Goal: Task Accomplishment & Management: Use online tool/utility

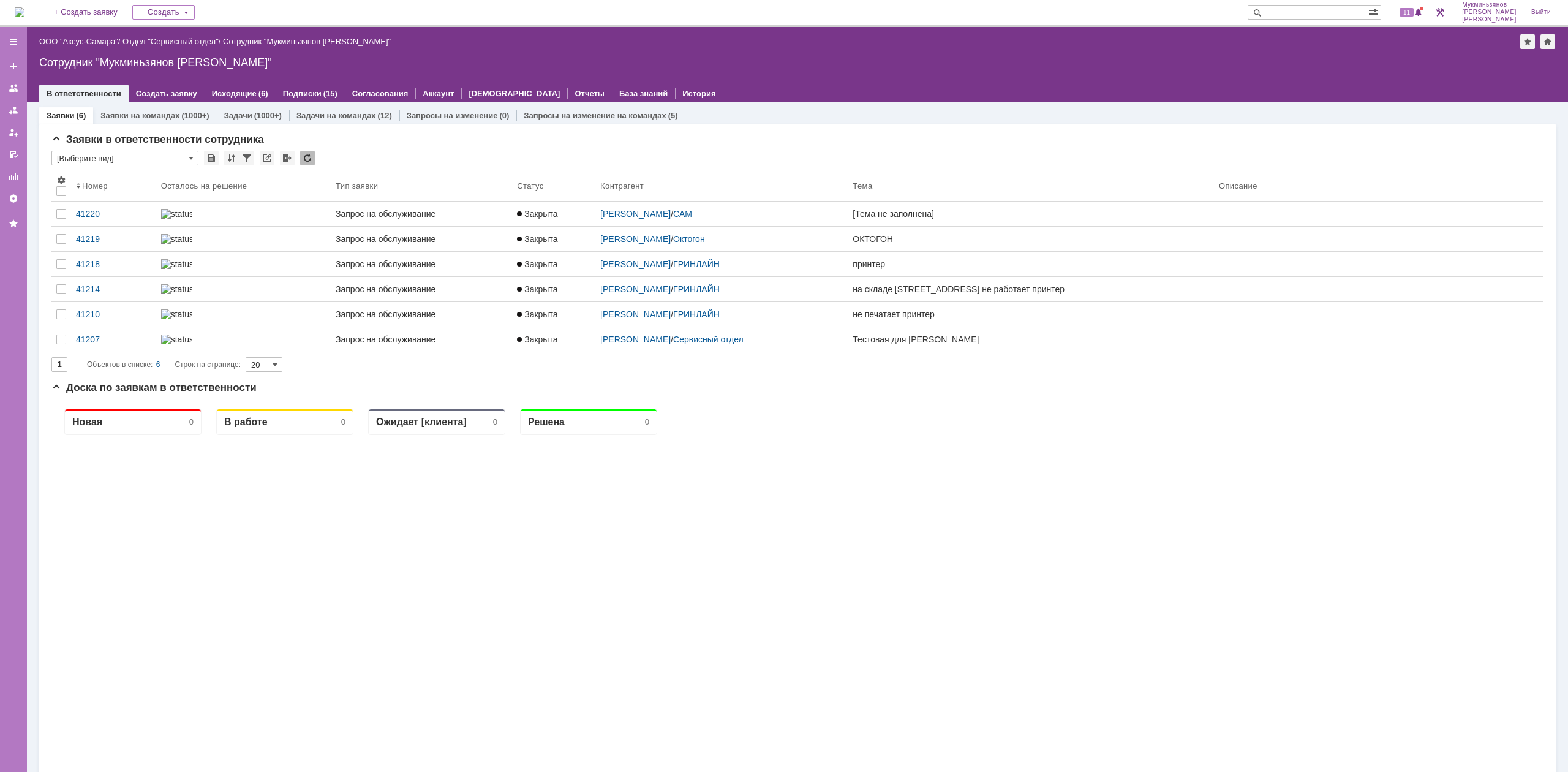
click at [254, 111] on div "(1000+)" at bounding box center [267, 115] width 27 height 9
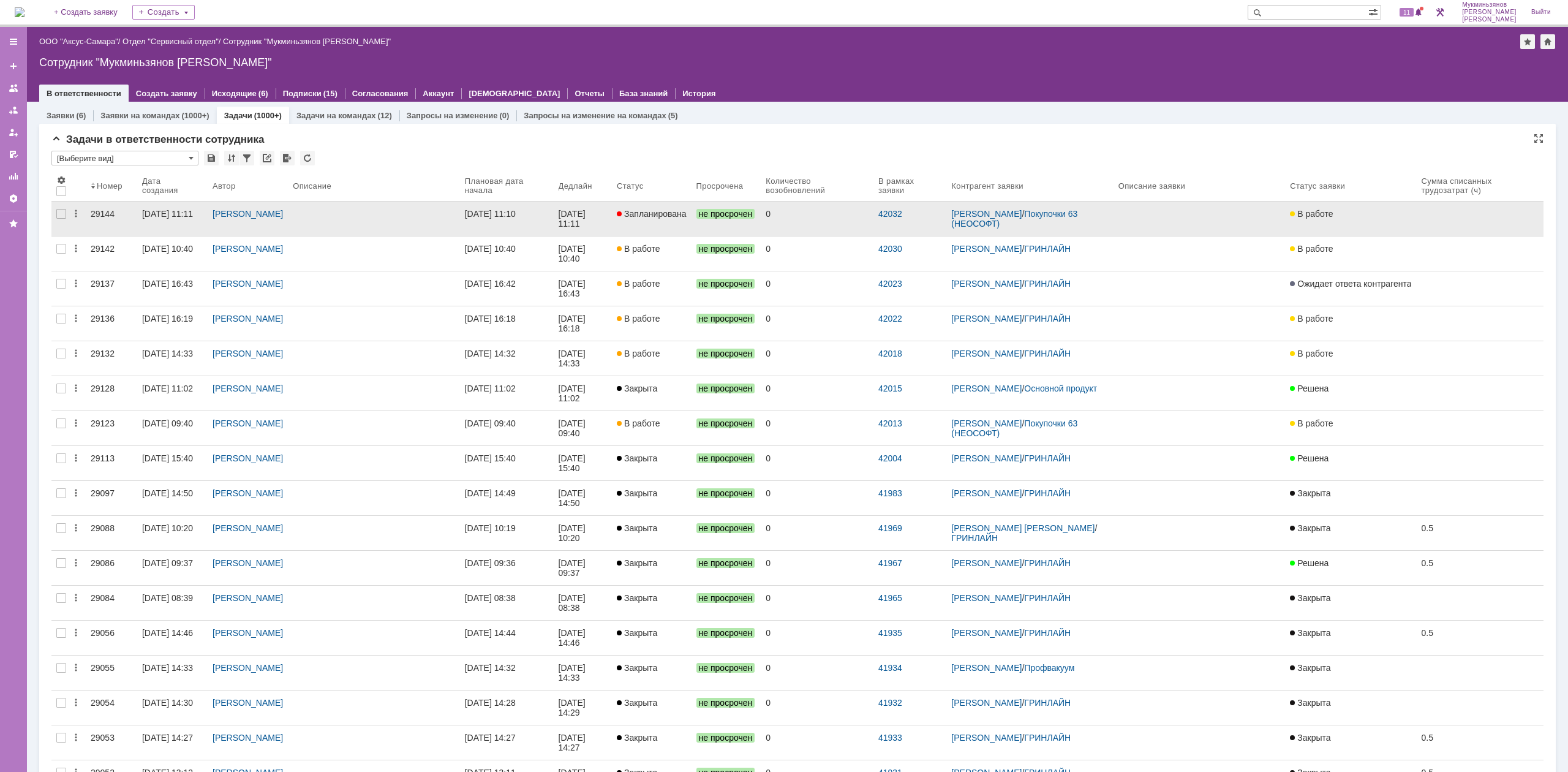
click at [484, 210] on link "[DATE] 11:10" at bounding box center [507, 218] width 94 height 34
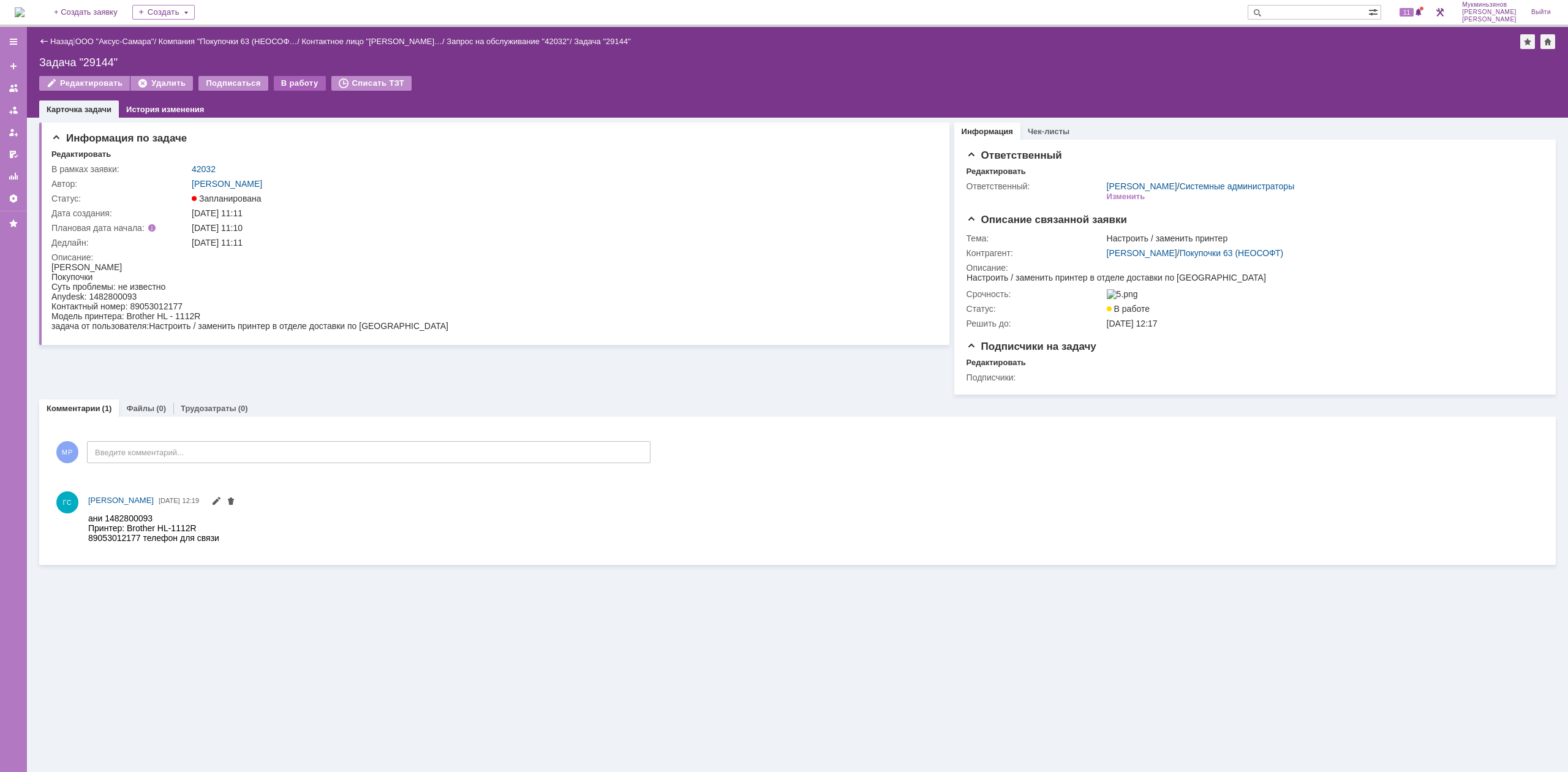
click at [302, 82] on div "В работу" at bounding box center [300, 83] width 52 height 15
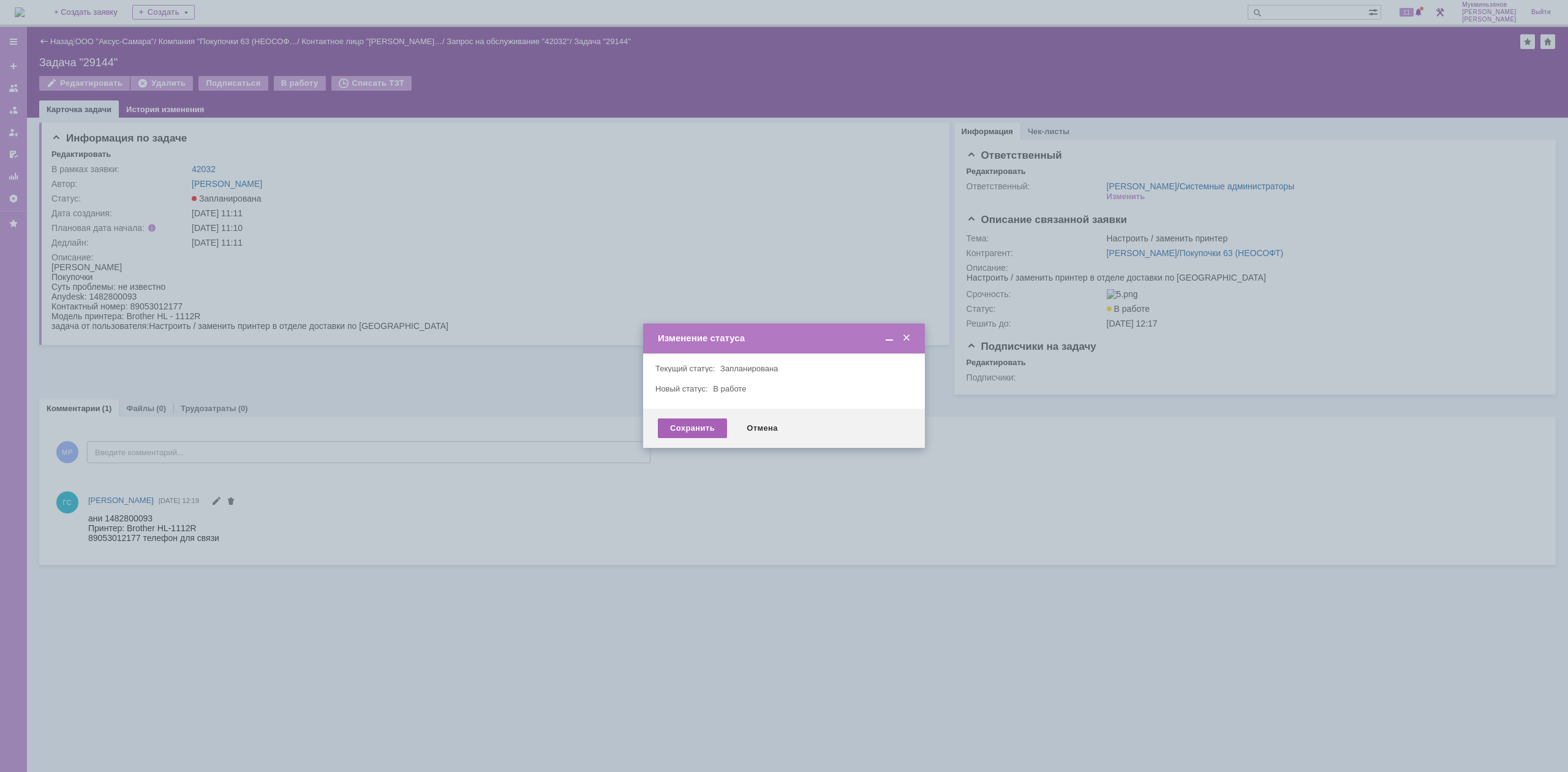
click at [679, 430] on div "Сохранить" at bounding box center [692, 428] width 69 height 19
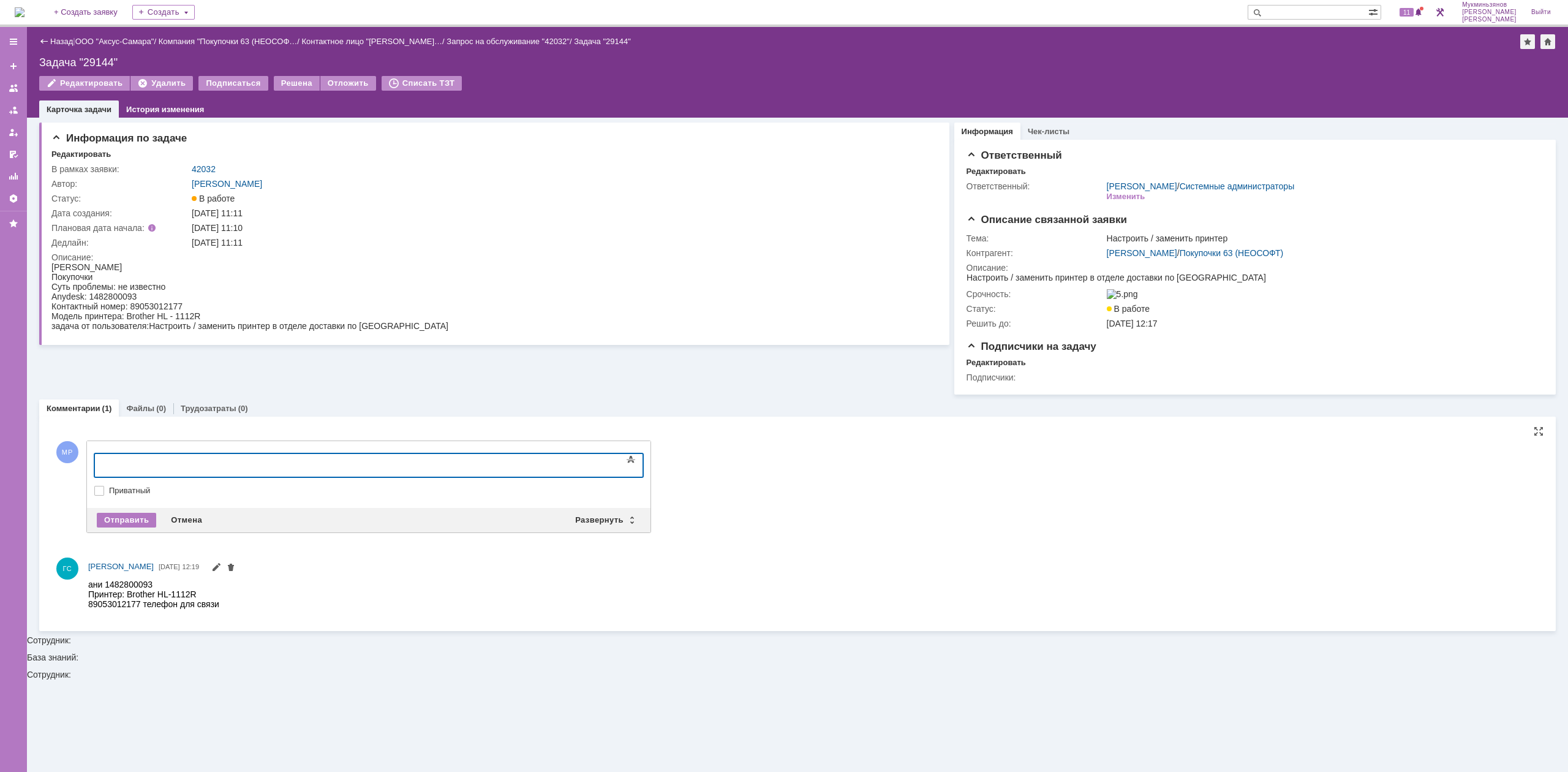
click at [275, 458] on body at bounding box center [194, 464] width 184 height 21
click at [120, 527] on div "Отправить" at bounding box center [126, 520] width 60 height 15
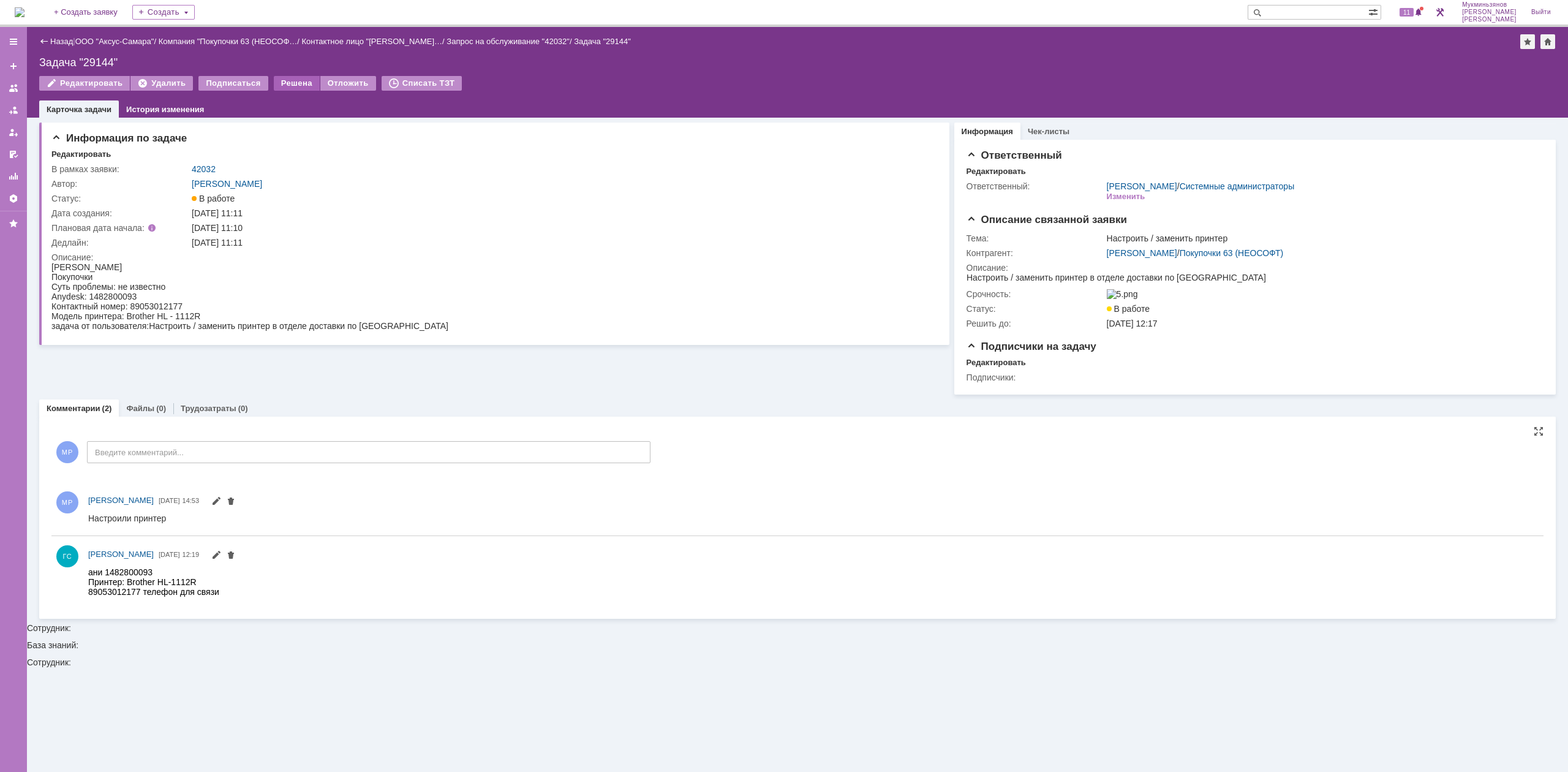
click at [287, 80] on div "Решена" at bounding box center [297, 83] width 46 height 15
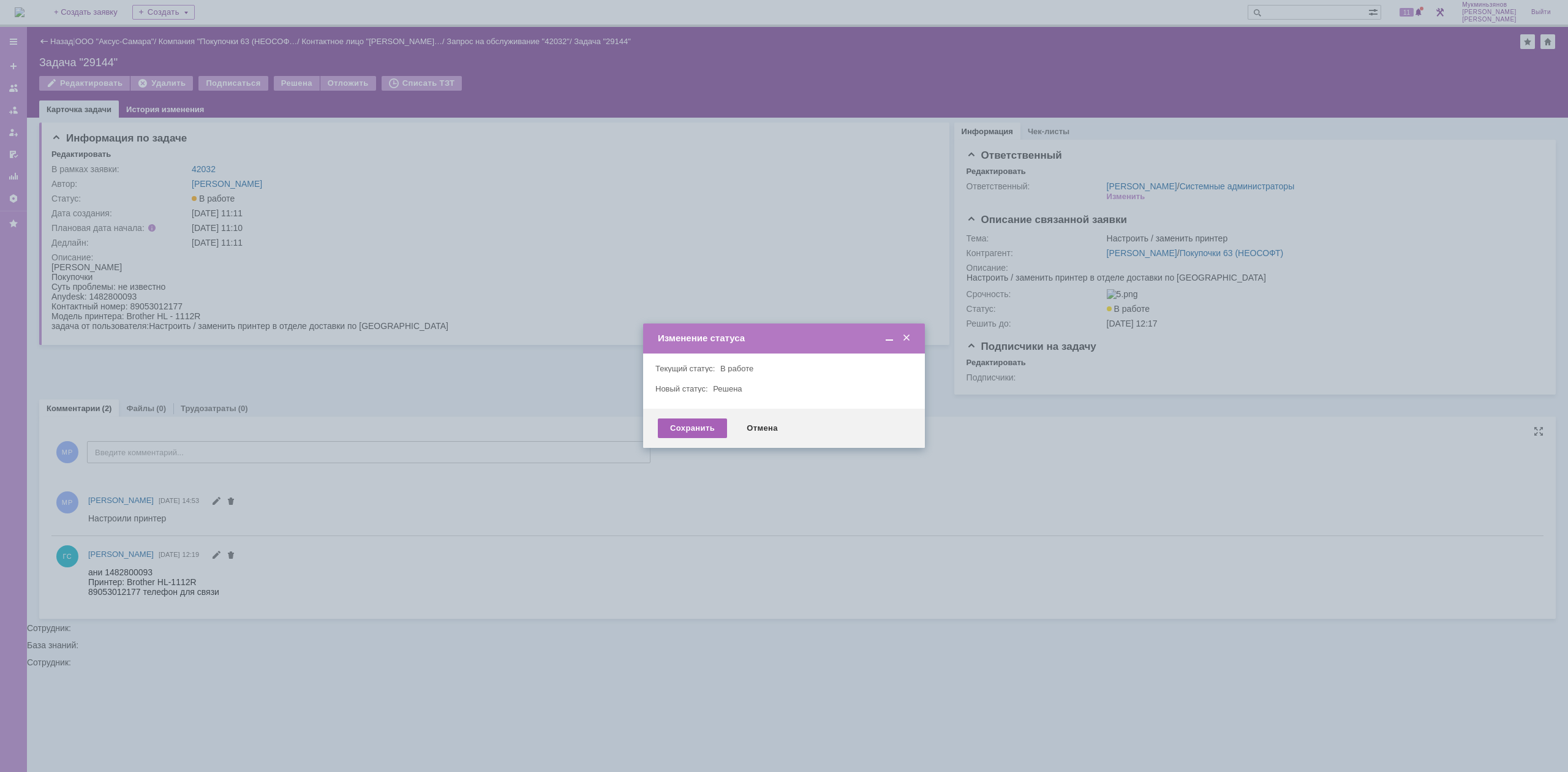
click at [694, 431] on div "Сохранить" at bounding box center [692, 428] width 69 height 19
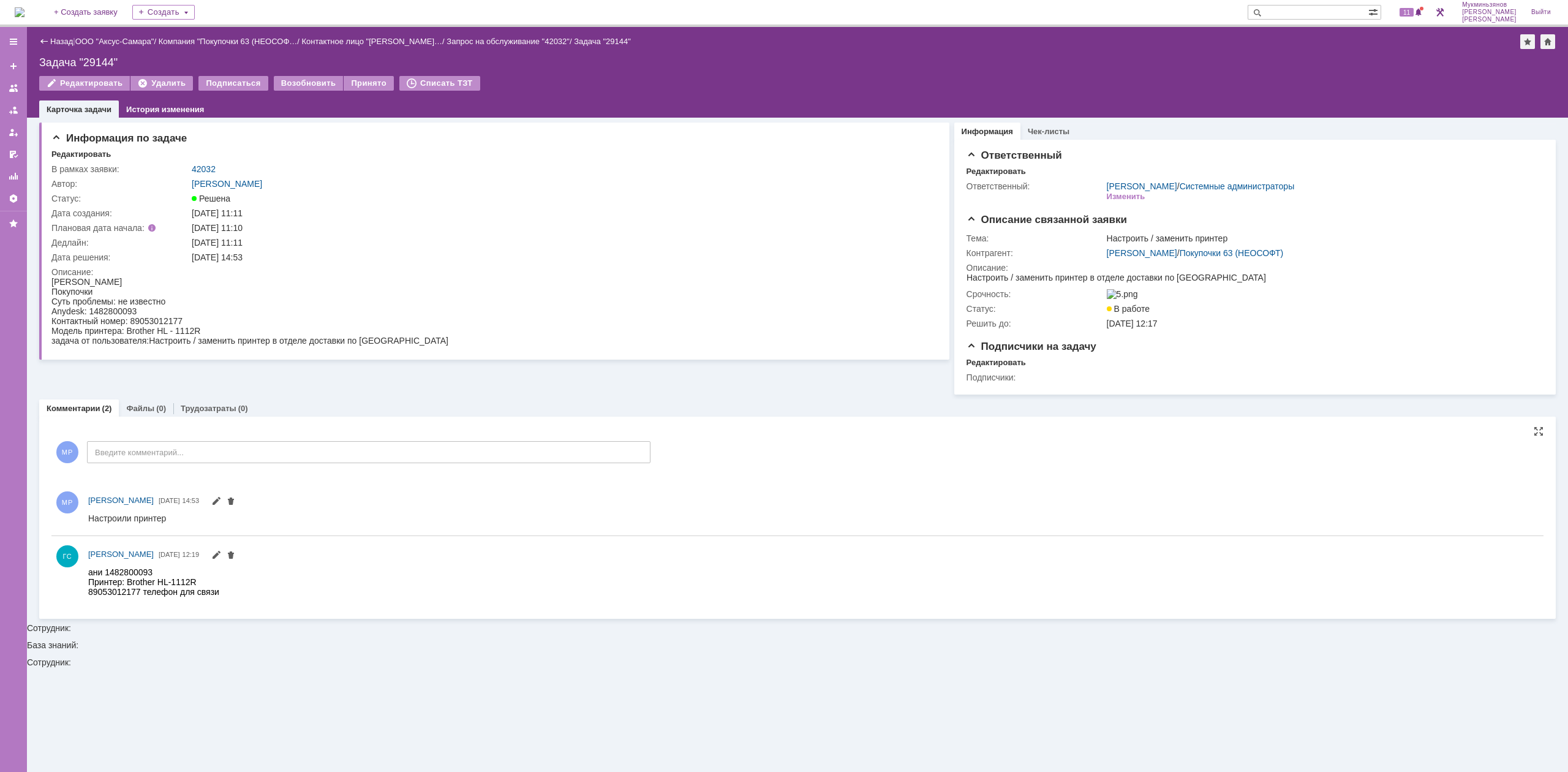
click at [25, 17] on img at bounding box center [19, 12] width 10 height 10
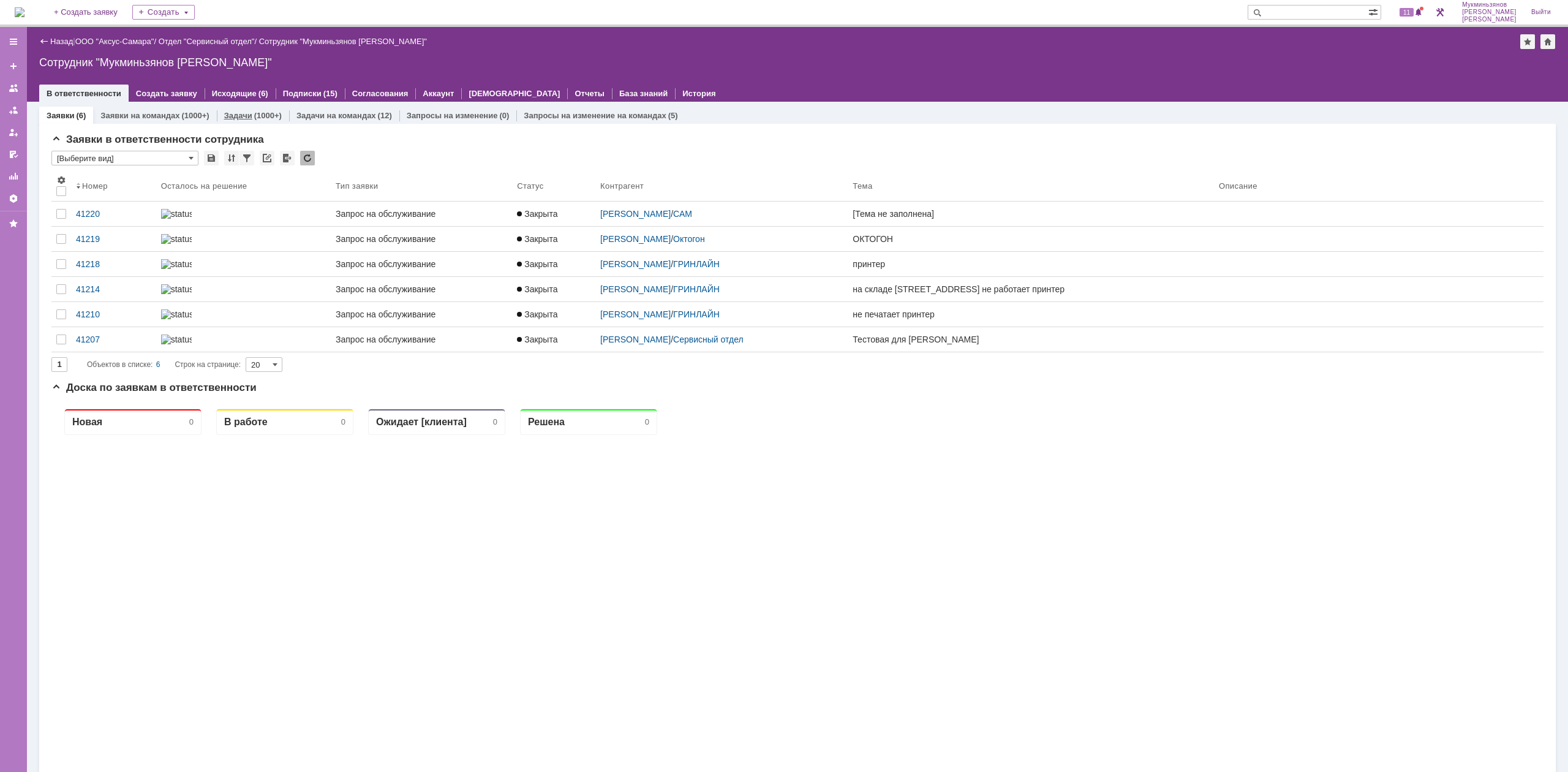
click at [277, 119] on div "(1000+)" at bounding box center [267, 115] width 27 height 9
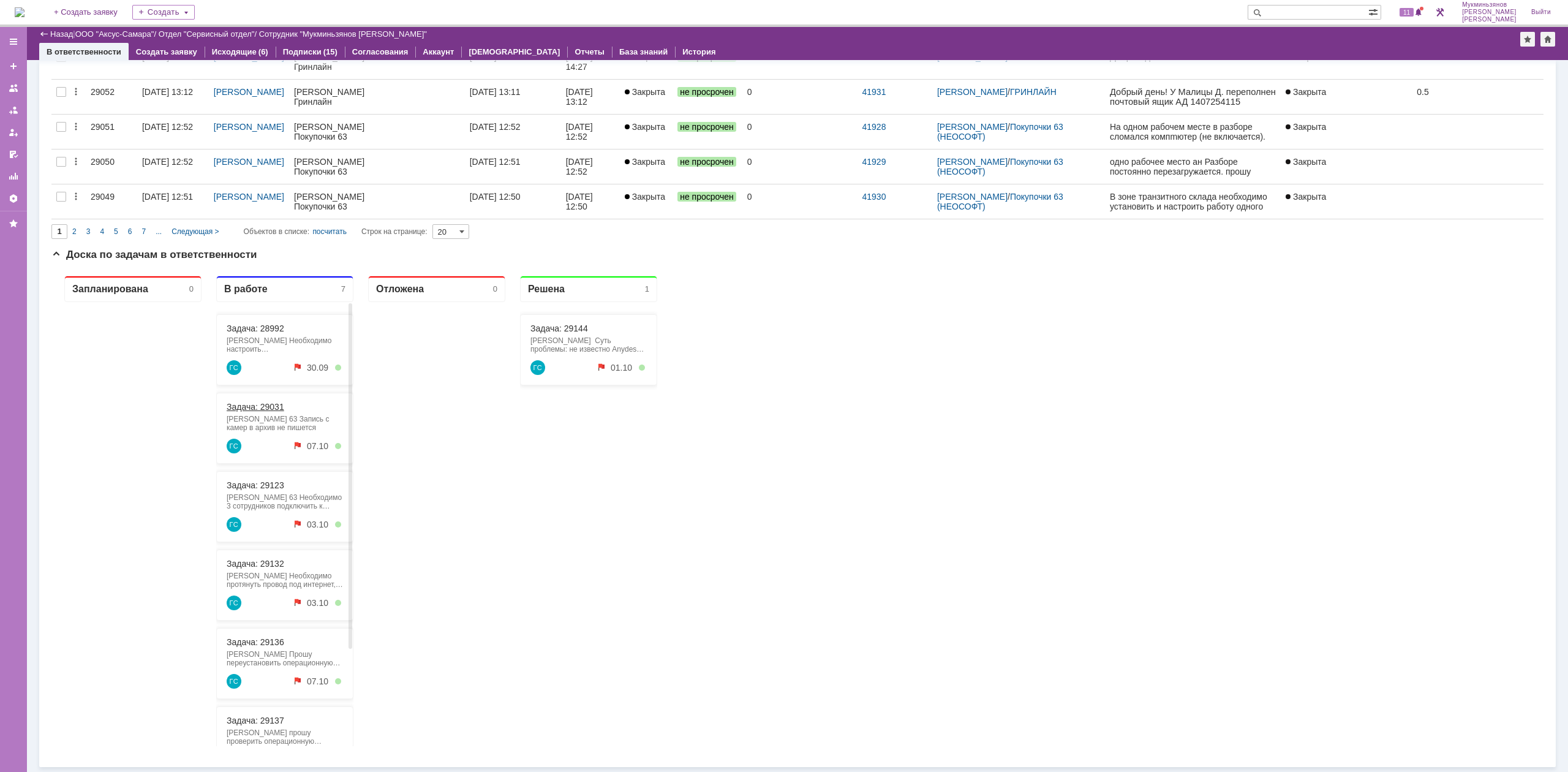
click at [253, 402] on link "Задача: 29031" at bounding box center [255, 407] width 58 height 10
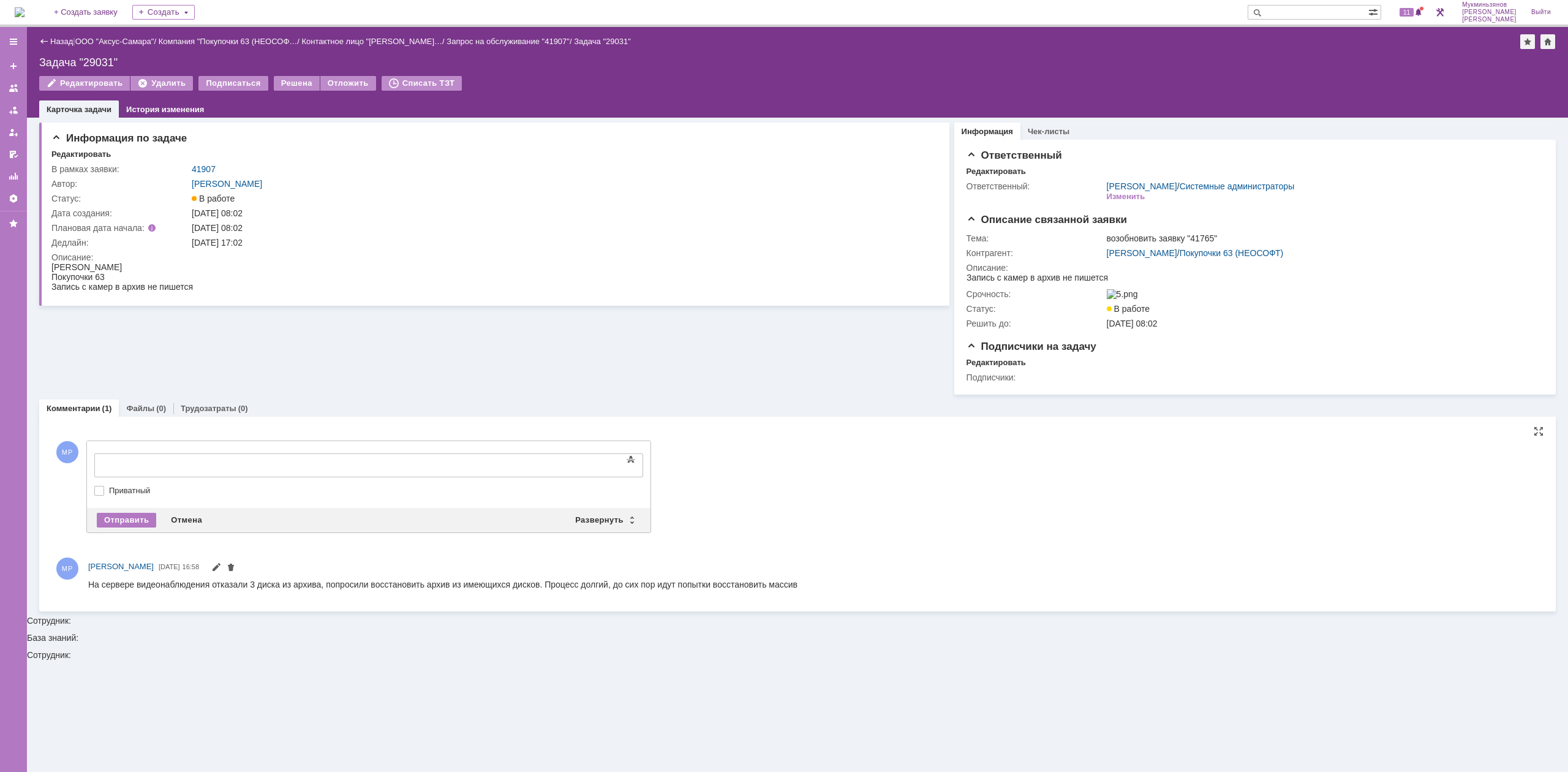
click at [286, 458] on body at bounding box center [194, 464] width 184 height 21
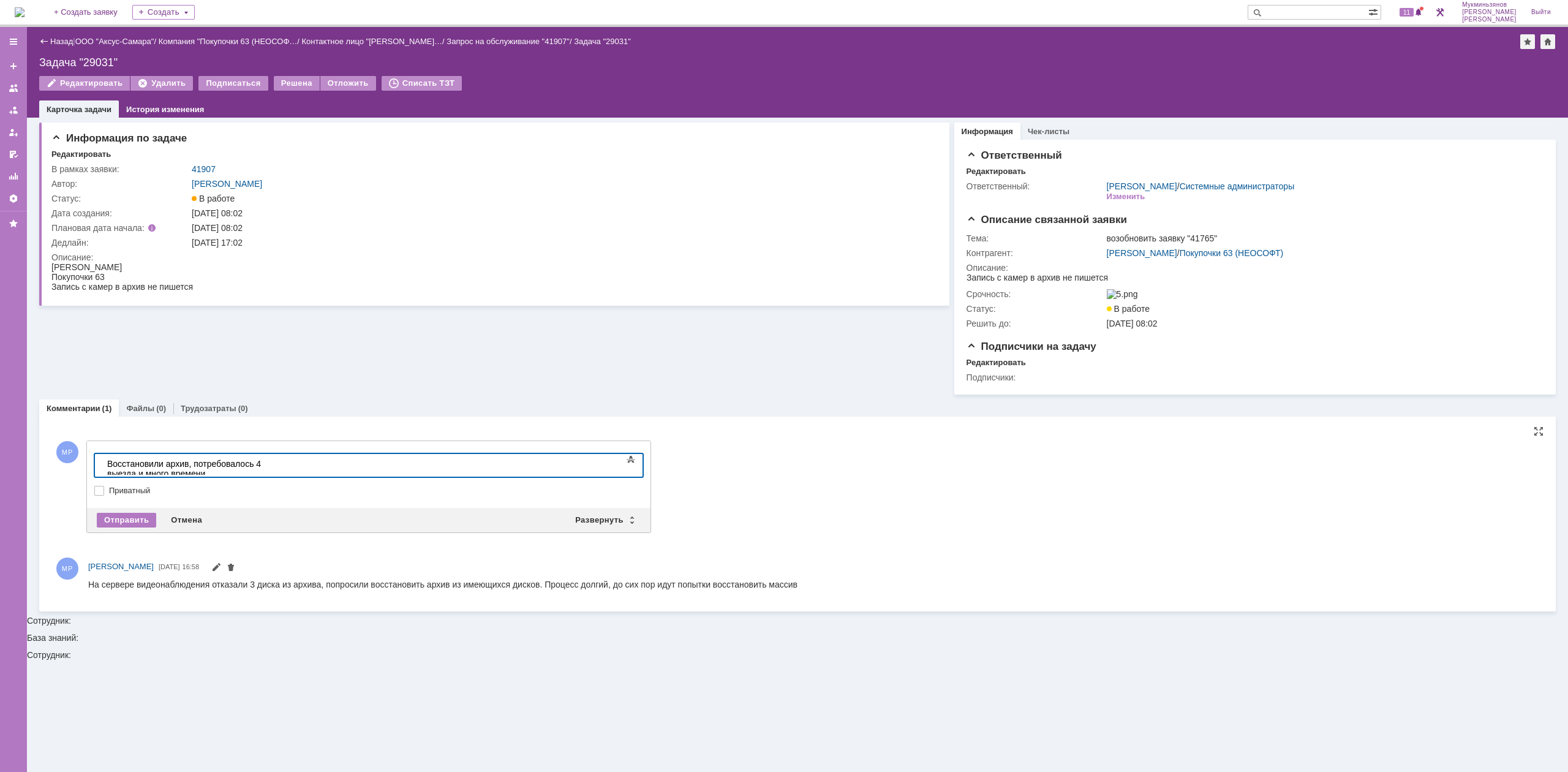
click at [193, 465] on div "Восстановили архив, потребовалось 4 выезда и много времени" at bounding box center [194, 468] width 174 height 19
click at [168, 464] on div "Восстановили архив, на это потребовалось 4 выезда и много времени" at bounding box center [194, 468] width 174 height 19
click at [130, 519] on div "Отправить" at bounding box center [126, 520] width 60 height 15
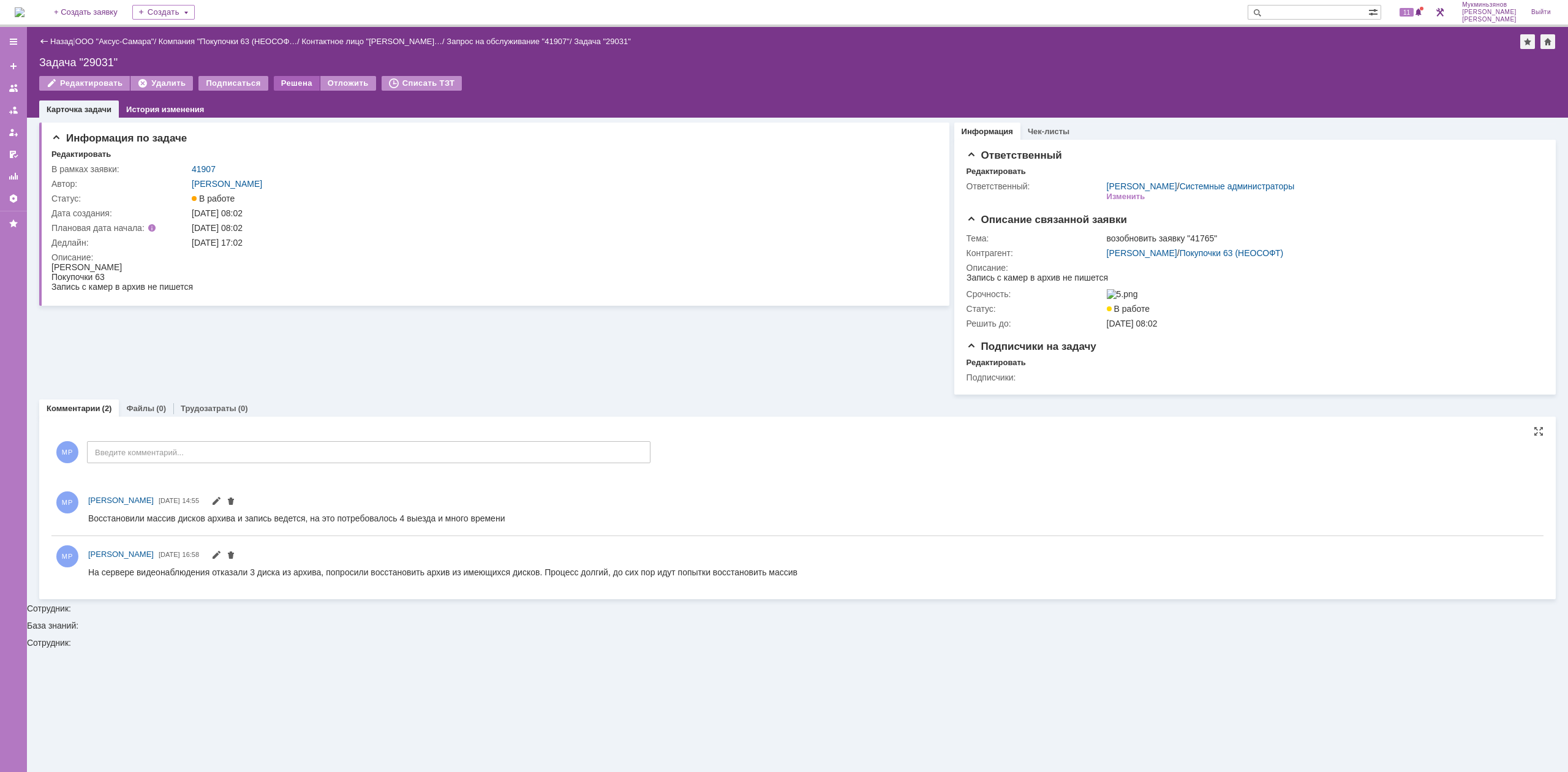
click at [283, 84] on div "Решена" at bounding box center [297, 83] width 46 height 15
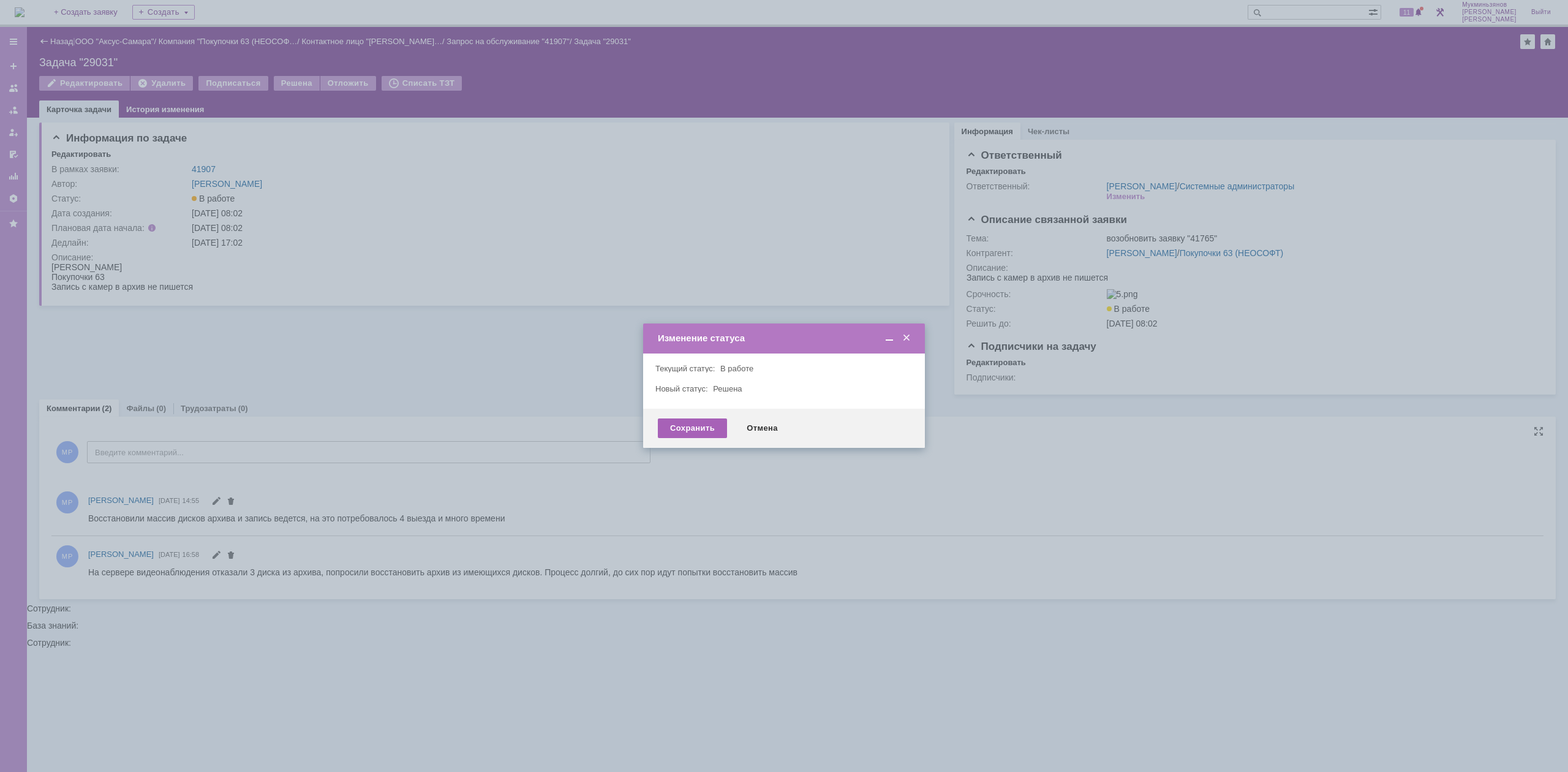
click at [702, 432] on div "Сохранить" at bounding box center [692, 428] width 69 height 19
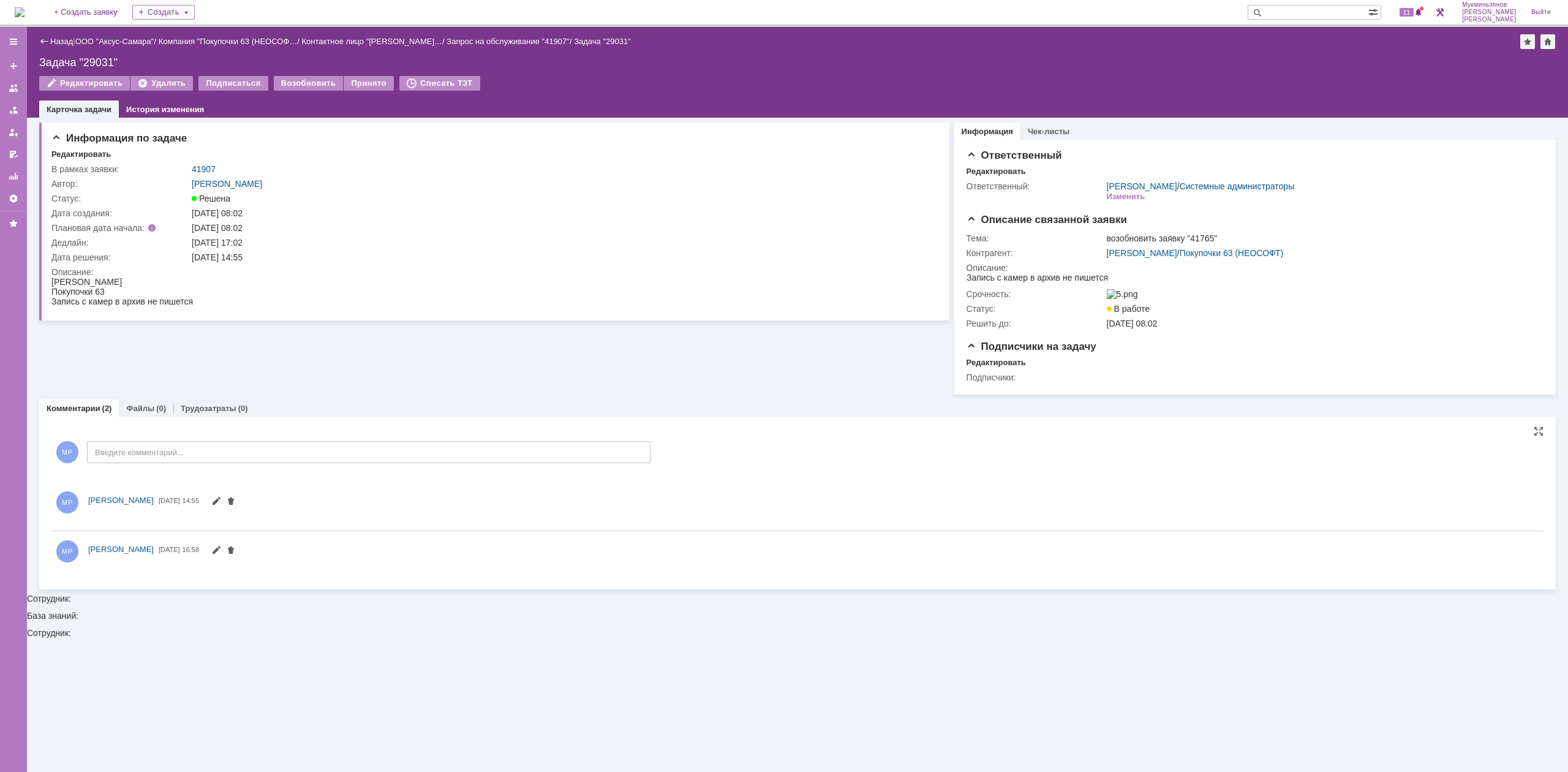
click at [25, 12] on img at bounding box center [19, 12] width 10 height 10
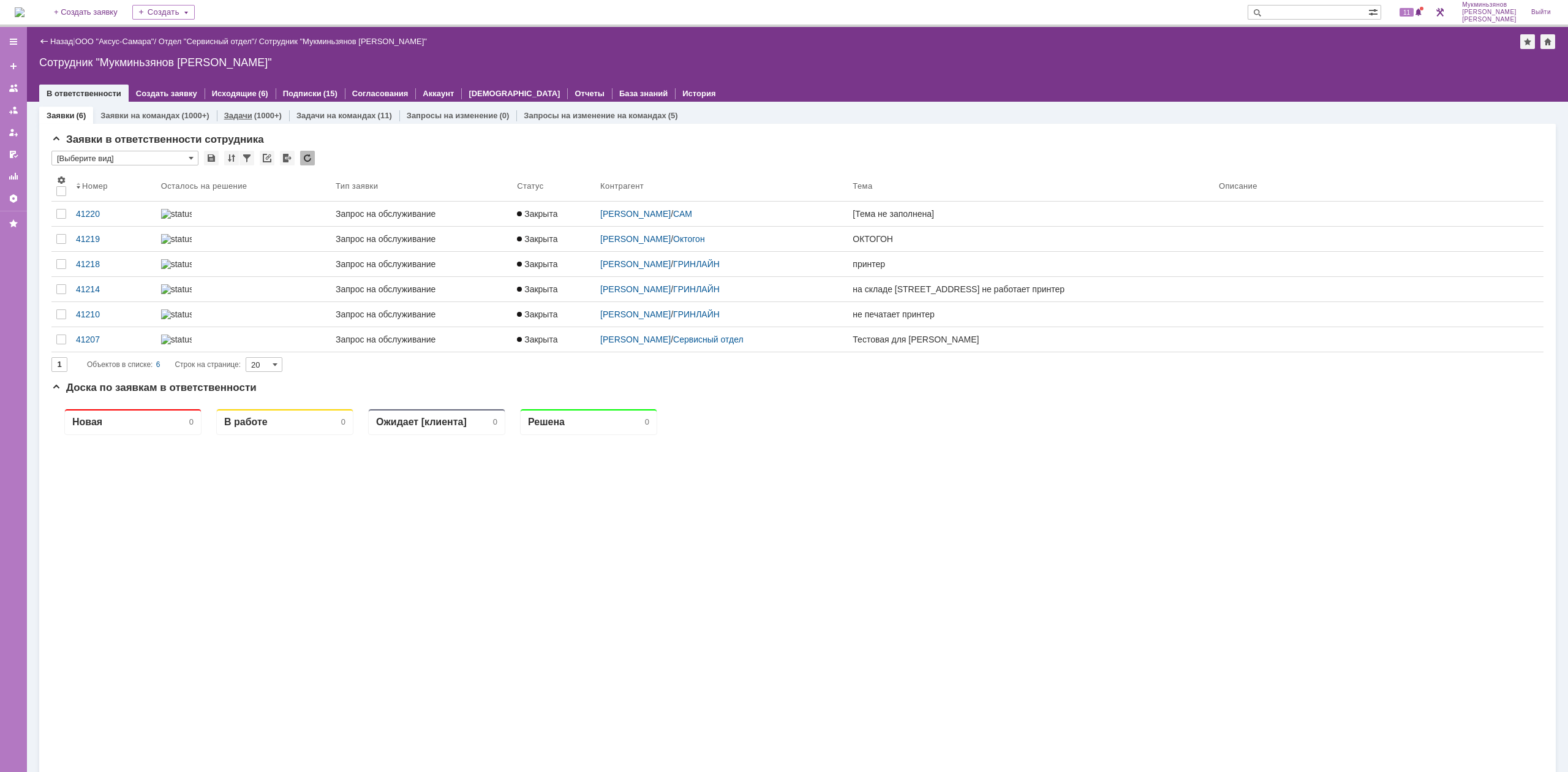
click at [246, 123] on div "Задачи (1000+)" at bounding box center [253, 115] width 72 height 18
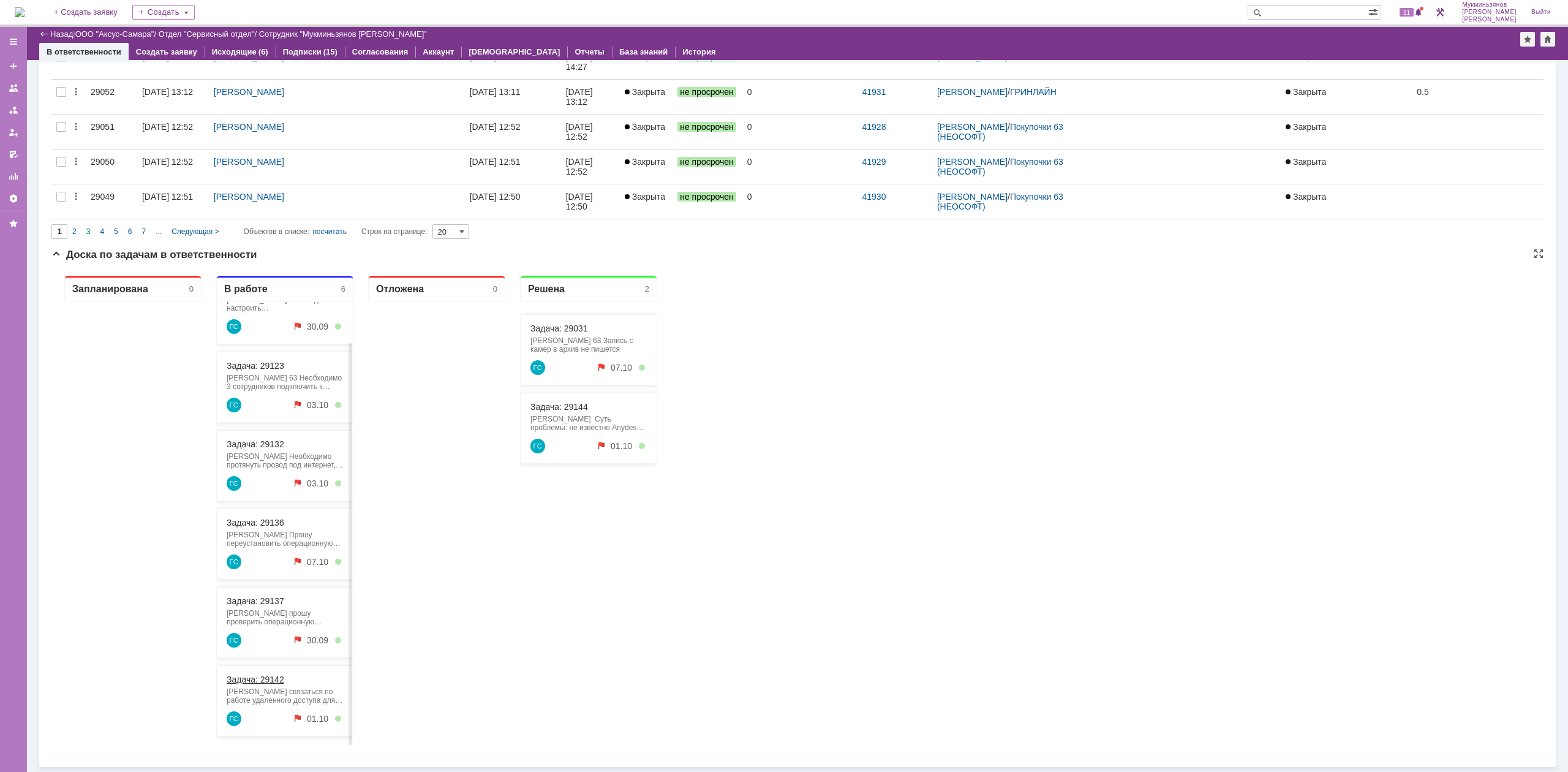
click at [277, 676] on link "Задача: 29142" at bounding box center [255, 679] width 58 height 10
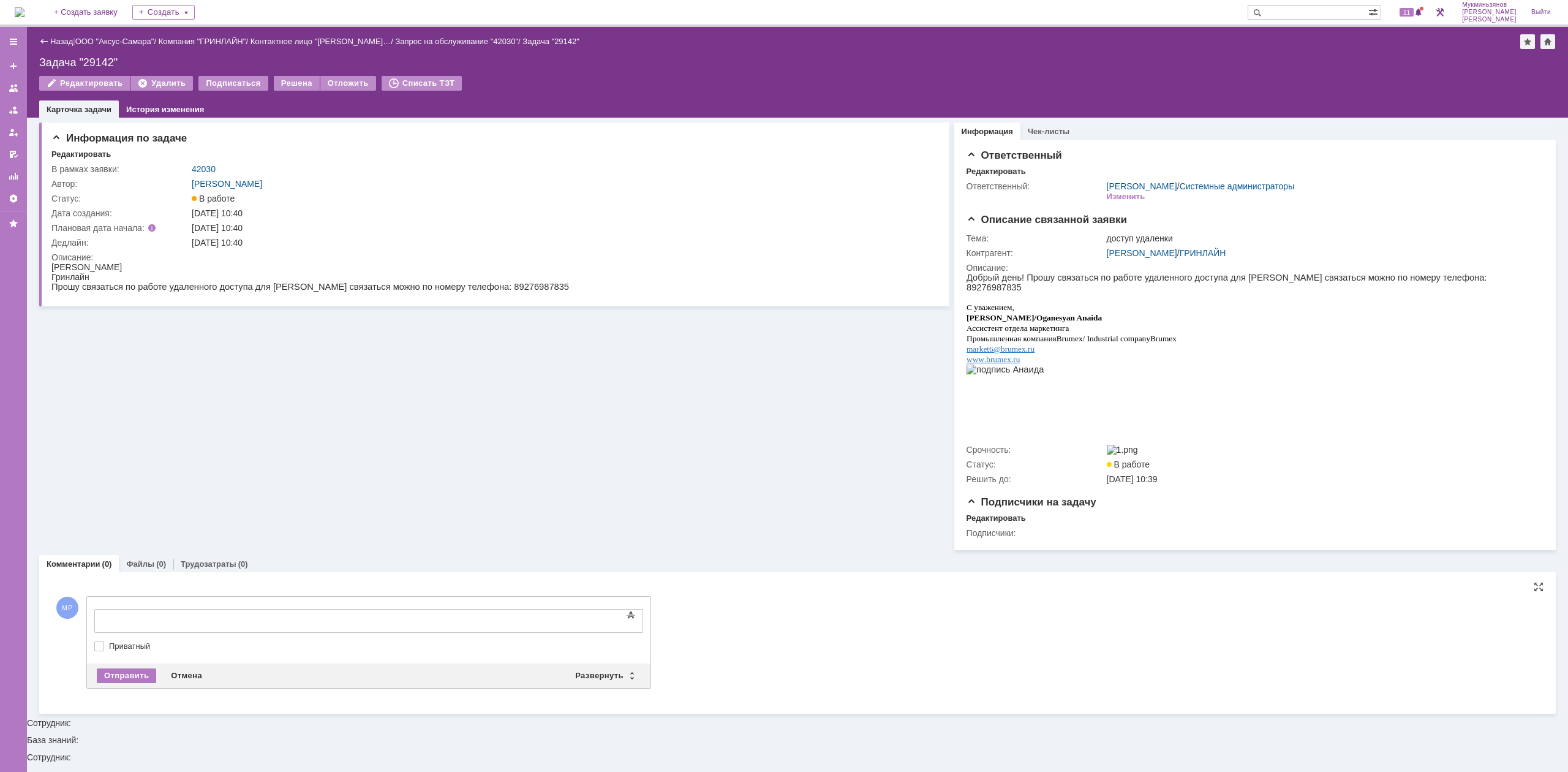
click at [286, 611] on body at bounding box center [194, 619] width 184 height 21
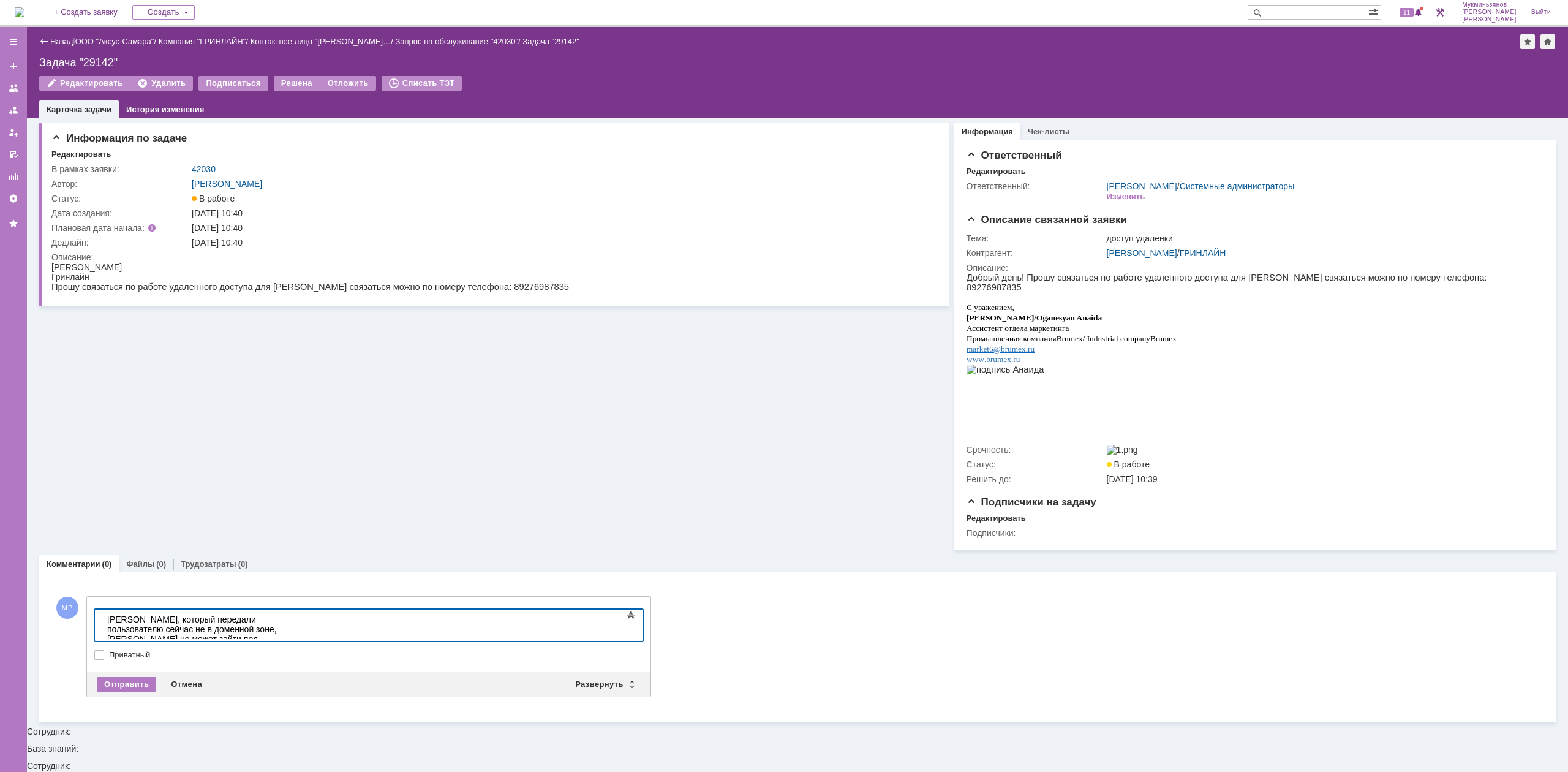
click at [447, 559] on div "Комментарии (0) Файлы (0) Трудозатраты (0) Комментарии Добавить комментарий МР …" at bounding box center [797, 636] width 1516 height 172
click at [286, 635] on body "Ноутбук, который передали пользователю сейчас не в доменной зоне, Анастасия не …" at bounding box center [194, 643] width 184 height 68
click at [281, 625] on div "Ноутбук, который передали пользователю сейчас не в доменной зоне, Анастасия не …" at bounding box center [194, 649] width 174 height 68
click at [222, 643] on div "Ноутбук, который передали пользователю сейчас не в доменной зоне, Анастасия не …" at bounding box center [194, 653] width 174 height 78
drag, startPoint x: 398, startPoint y: 627, endPoint x: 581, endPoint y: 638, distance: 183.3
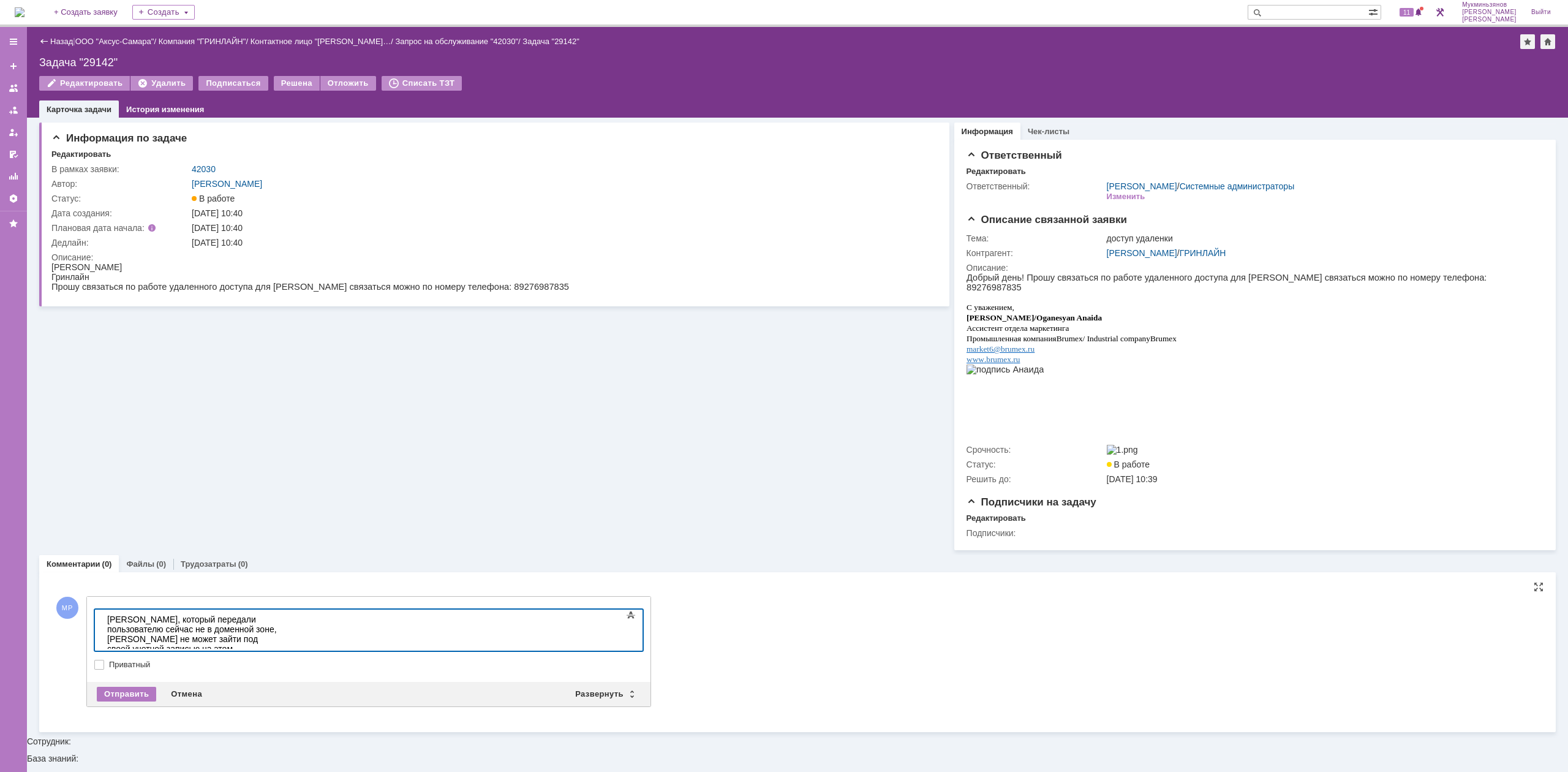
click at [281, 638] on div "Ноутбук, который передали пользователю сейчас не в доменной зоне, Анастасия не …" at bounding box center [194, 668] width 174 height 108
click at [281, 641] on div "Ноутбук, который передали пользователю сейчас не в доменной зоне, Анастасия не …" at bounding box center [194, 668] width 174 height 108
drag, startPoint x: 395, startPoint y: 669, endPoint x: 310, endPoint y: 662, distance: 85.3
click at [395, 669] on label "Приватный" at bounding box center [375, 664] width 531 height 10
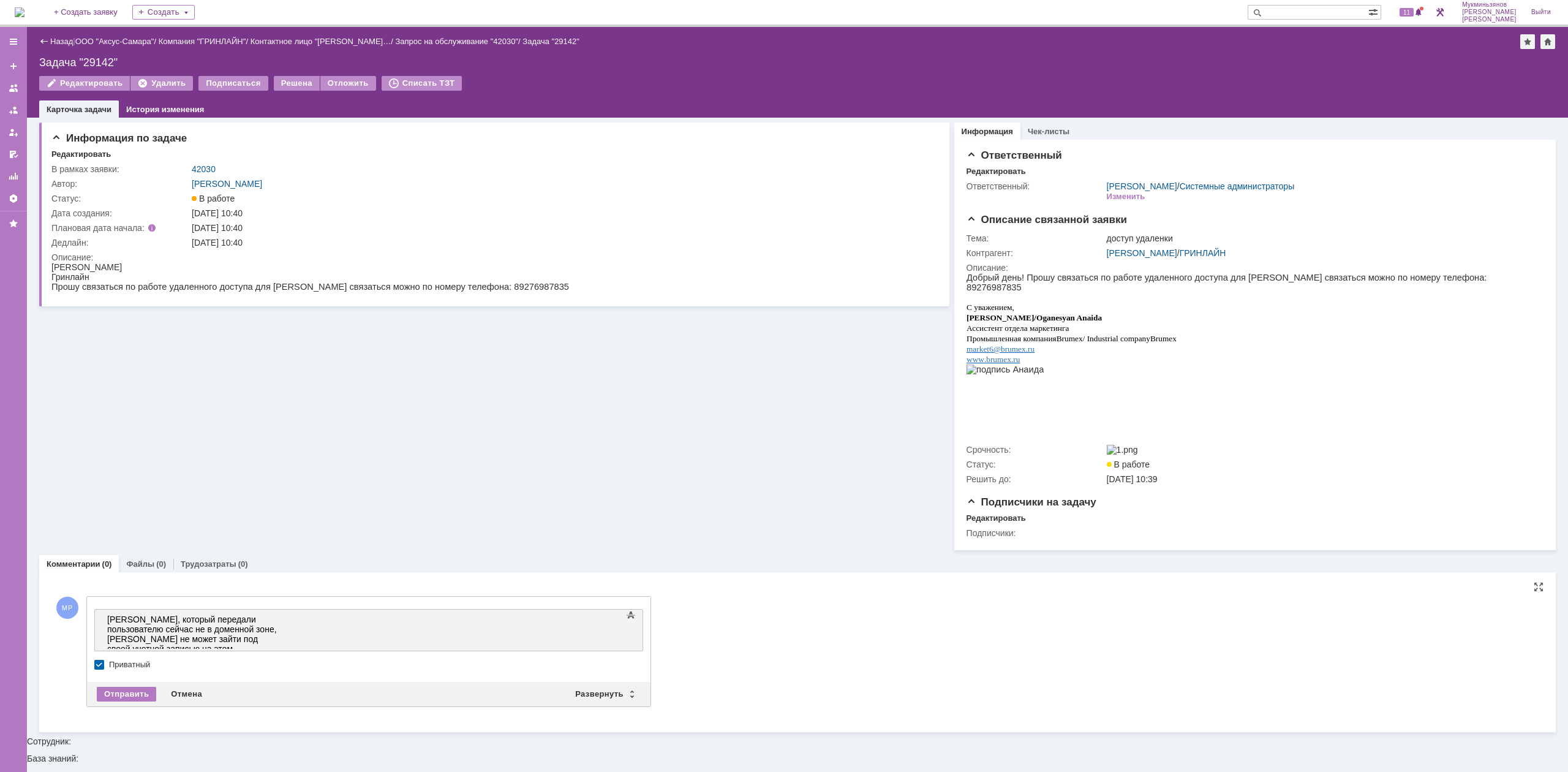
drag, startPoint x: 135, startPoint y: 671, endPoint x: 128, endPoint y: 674, distance: 7.6
click at [135, 669] on label "Приватный" at bounding box center [375, 664] width 531 height 10
checkbox input "false"
click at [126, 688] on div "Отправить Отмена Развернуть Свернуть" at bounding box center [369, 694] width 564 height 25
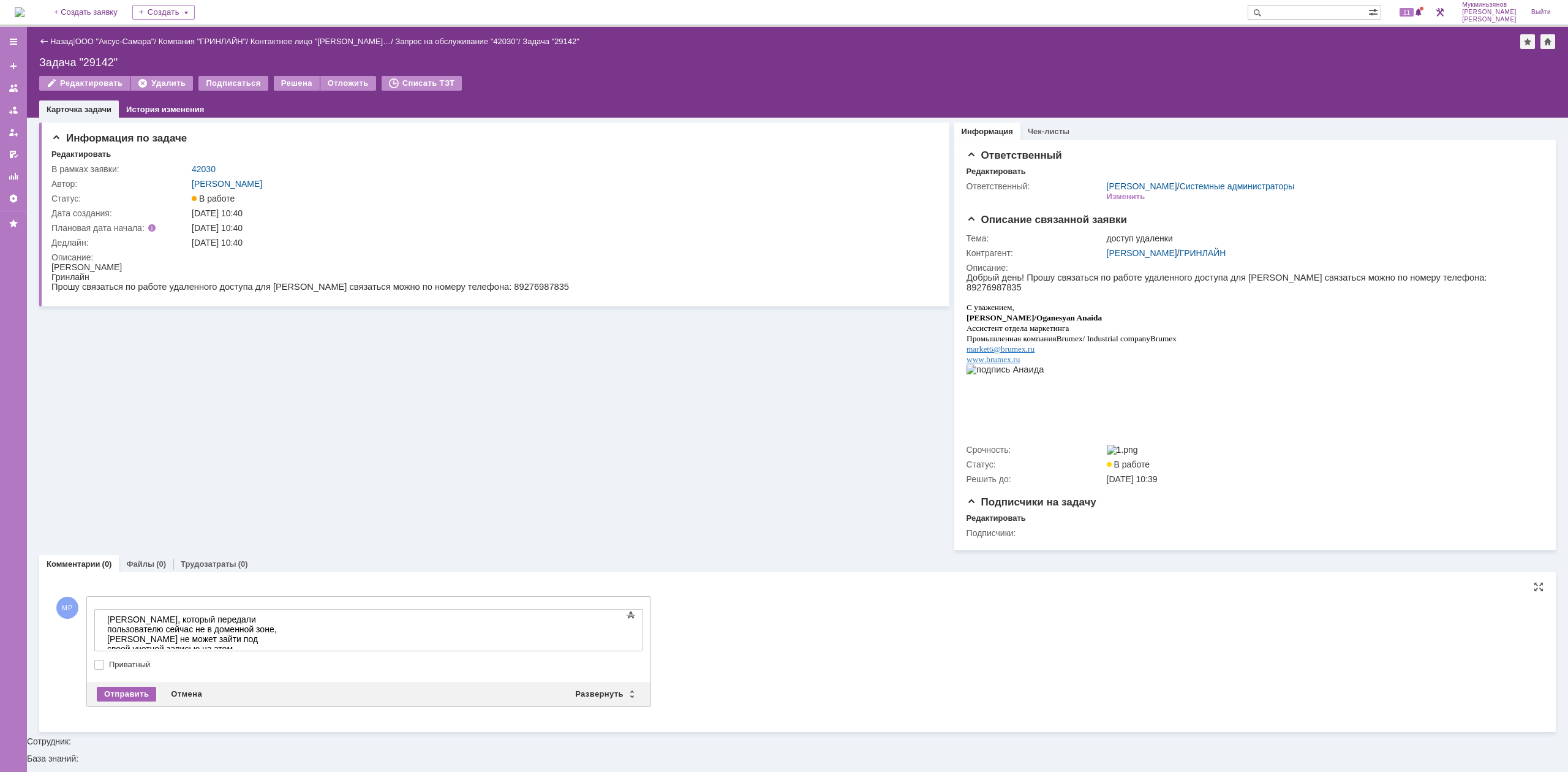
click at [130, 701] on div "Отправить" at bounding box center [126, 694] width 60 height 15
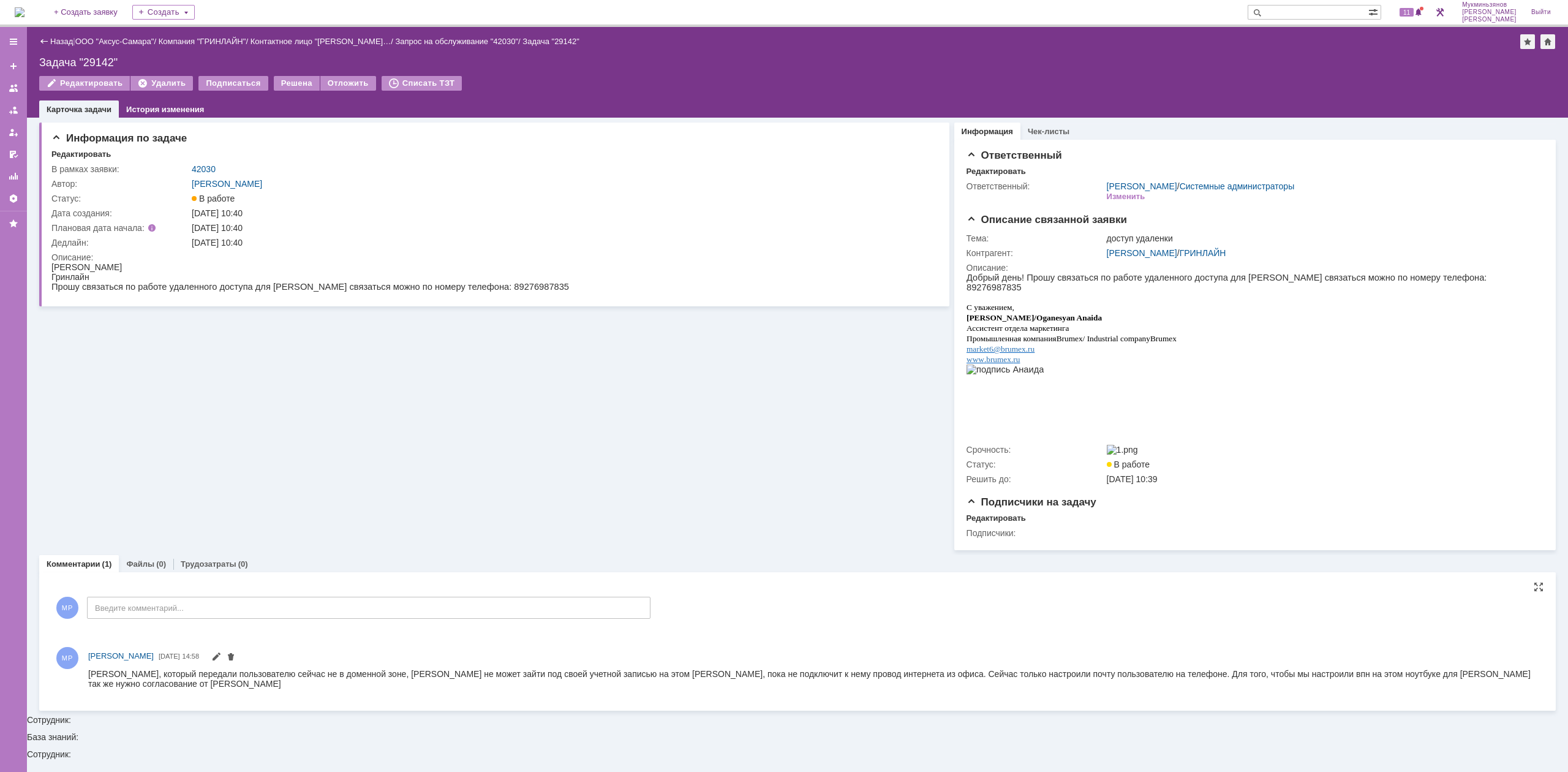
drag, startPoint x: 121, startPoint y: 694, endPoint x: 84, endPoint y: 679, distance: 39.9
click at [79, 679] on div "МР Мукминьзянов Раиль Рамильевич 29.09.2025 14:58" at bounding box center [797, 669] width 1492 height 54
drag, startPoint x: 174, startPoint y: 1346, endPoint x: 121, endPoint y: 682, distance: 666.1
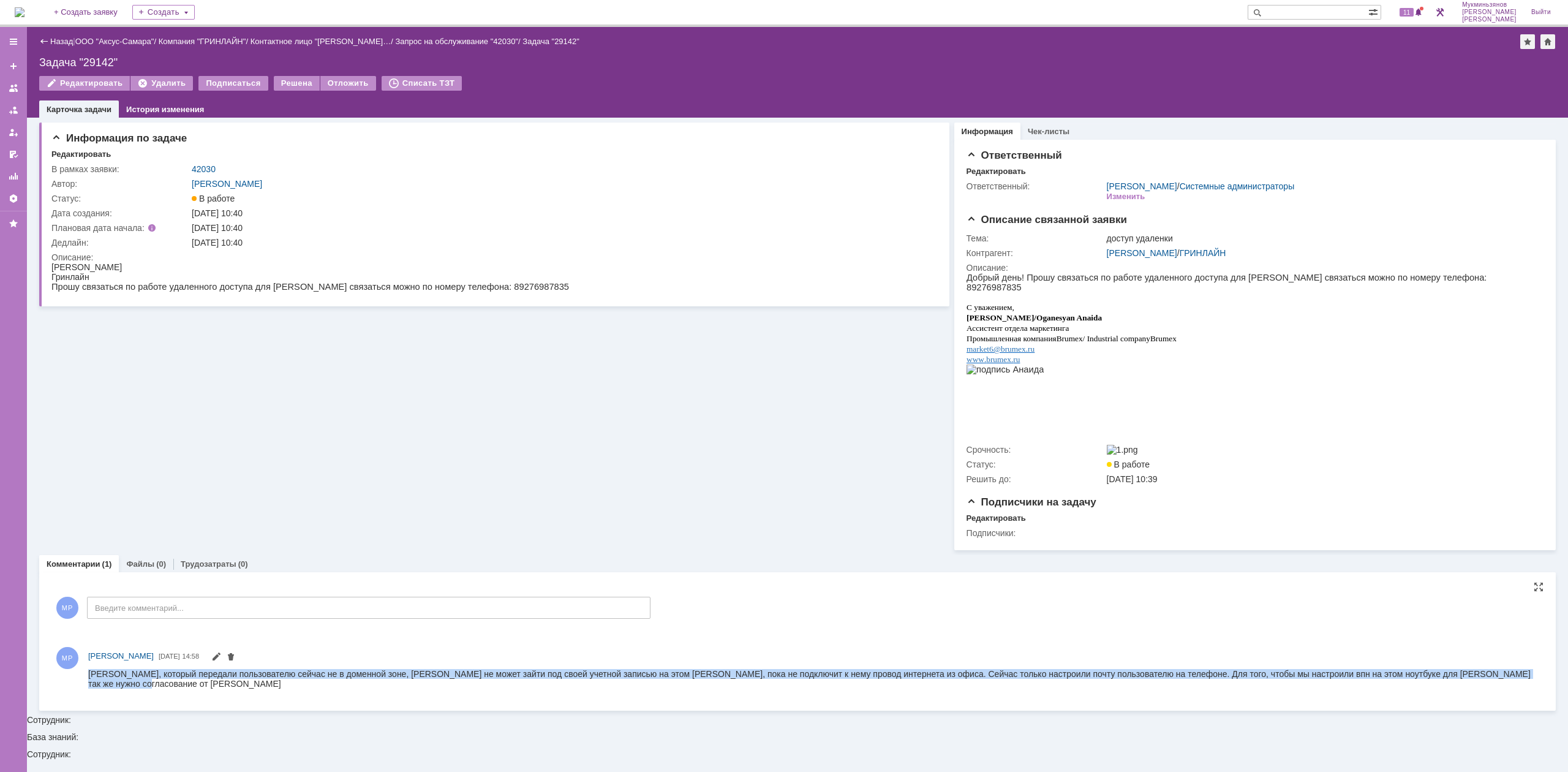
drag, startPoint x: 121, startPoint y: 682, endPoint x: 89, endPoint y: 673, distance: 33.2
click at [89, 673] on div "Ноутбук, который передали пользователю сейчас не в доменной зоне, Анастасия не …" at bounding box center [813, 678] width 1449 height 19
copy div "Ноутбук, который передали пользователю сейчас не в доменной зоне, Анастасия не …"
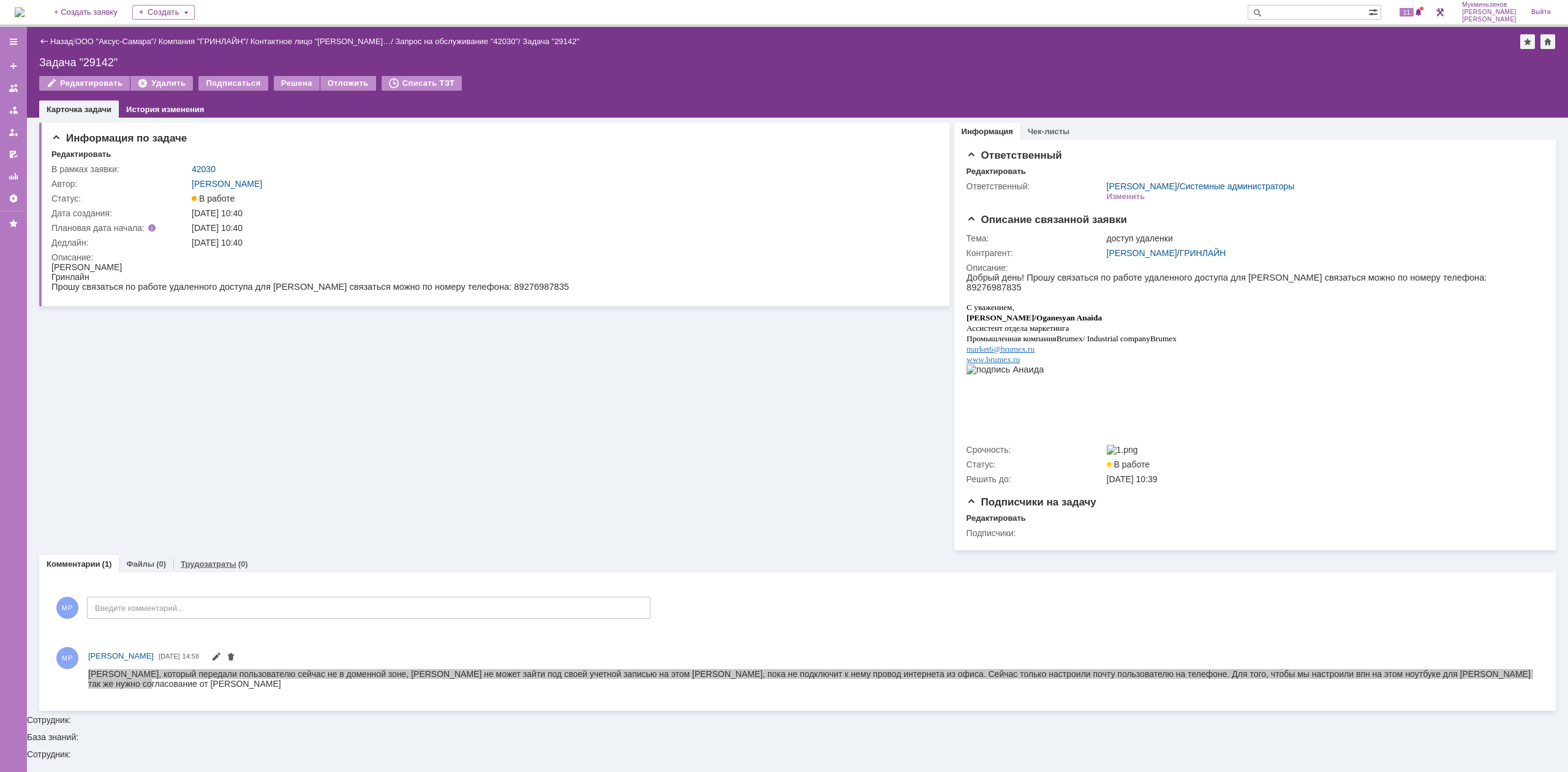
click at [206, 562] on div "Трудозатраты (0)" at bounding box center [214, 564] width 82 height 18
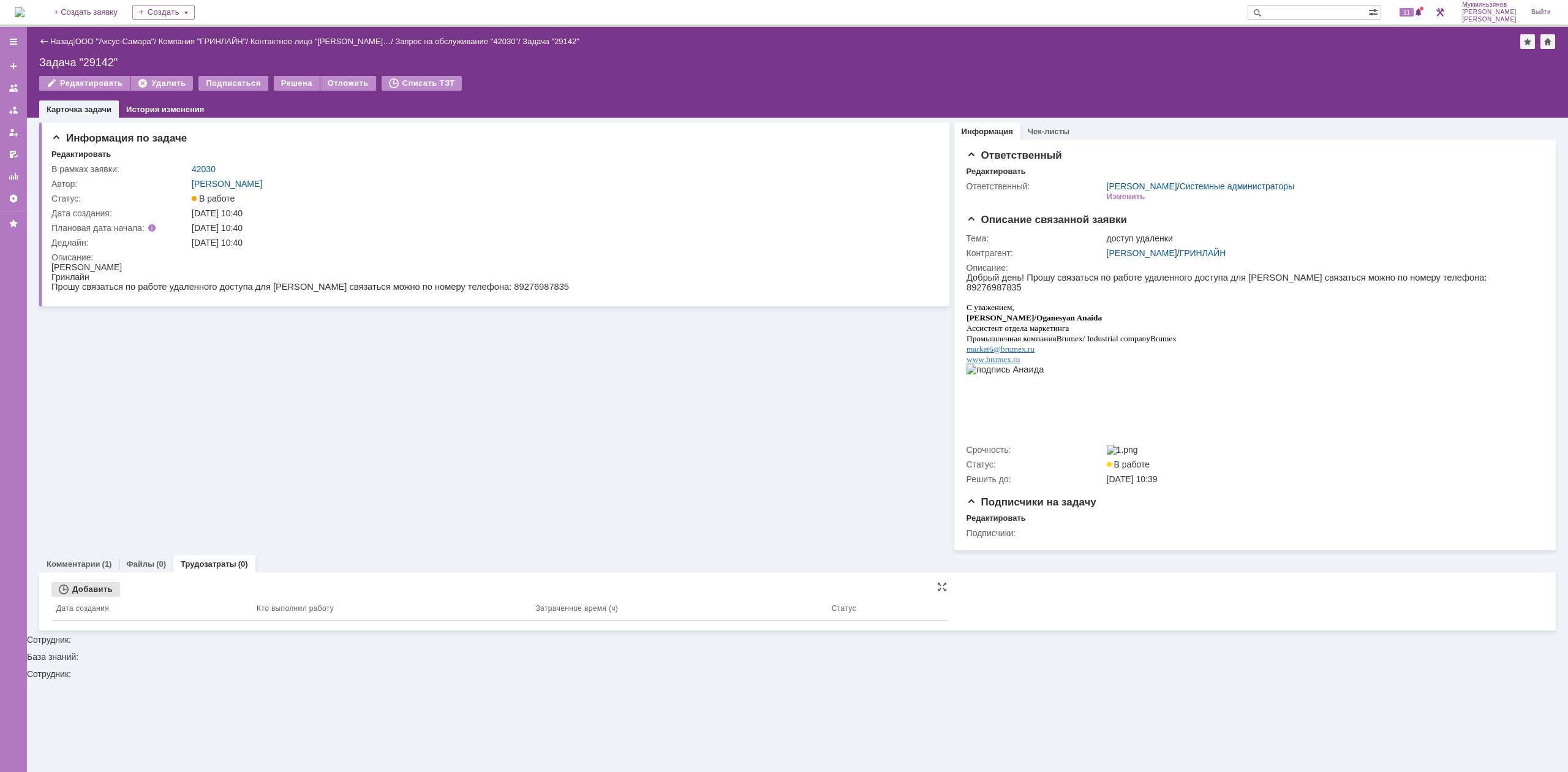
click at [94, 594] on div "Добавить" at bounding box center [86, 589] width 68 height 15
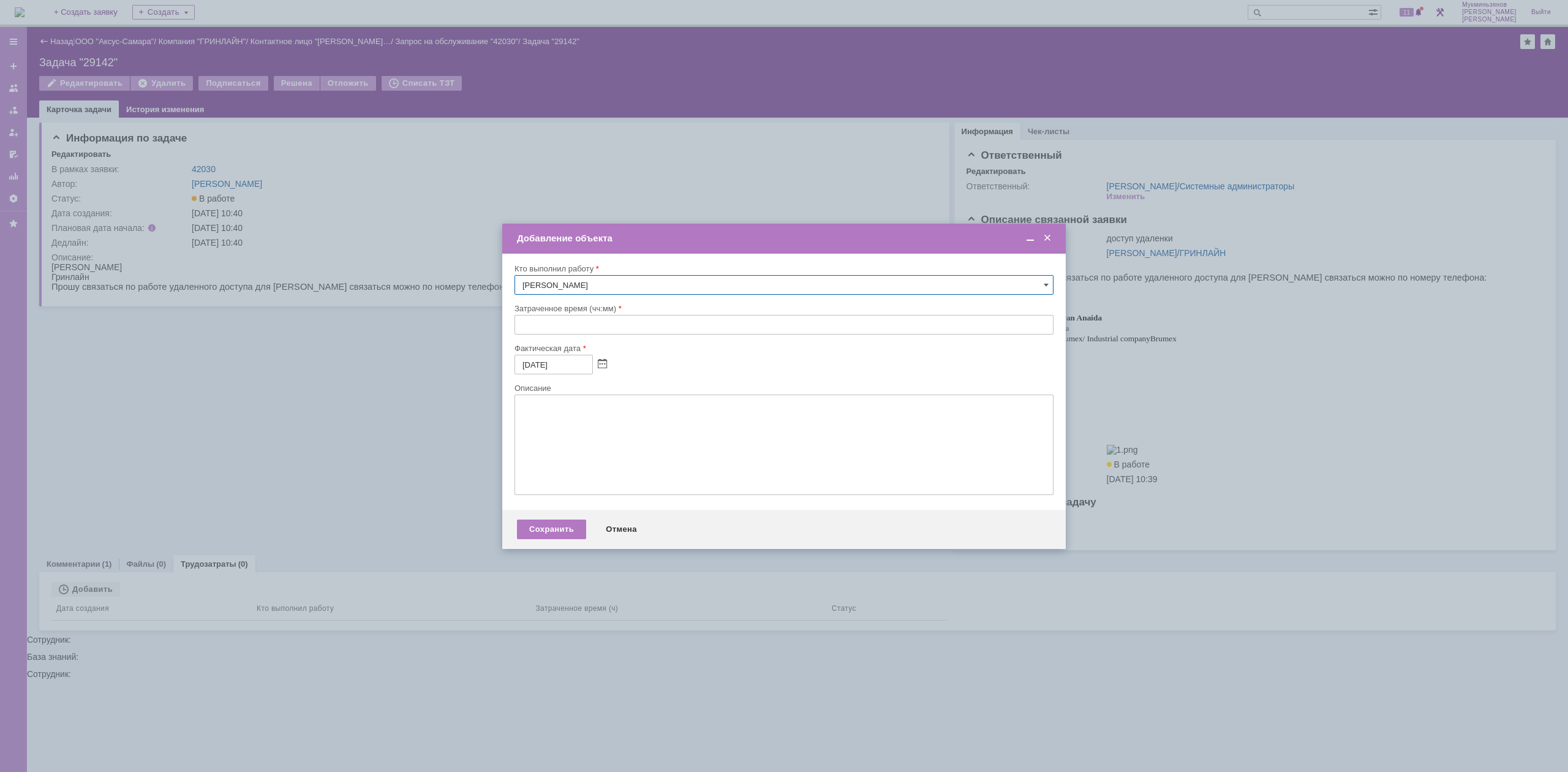
click at [547, 320] on input "text" at bounding box center [784, 324] width 539 height 19
type input "00:30"
click at [560, 480] on textarea at bounding box center [784, 445] width 539 height 101
paste textarea "Ноутбук, который передали пользователю сейчас не в доменной зоне, Анастасия не …"
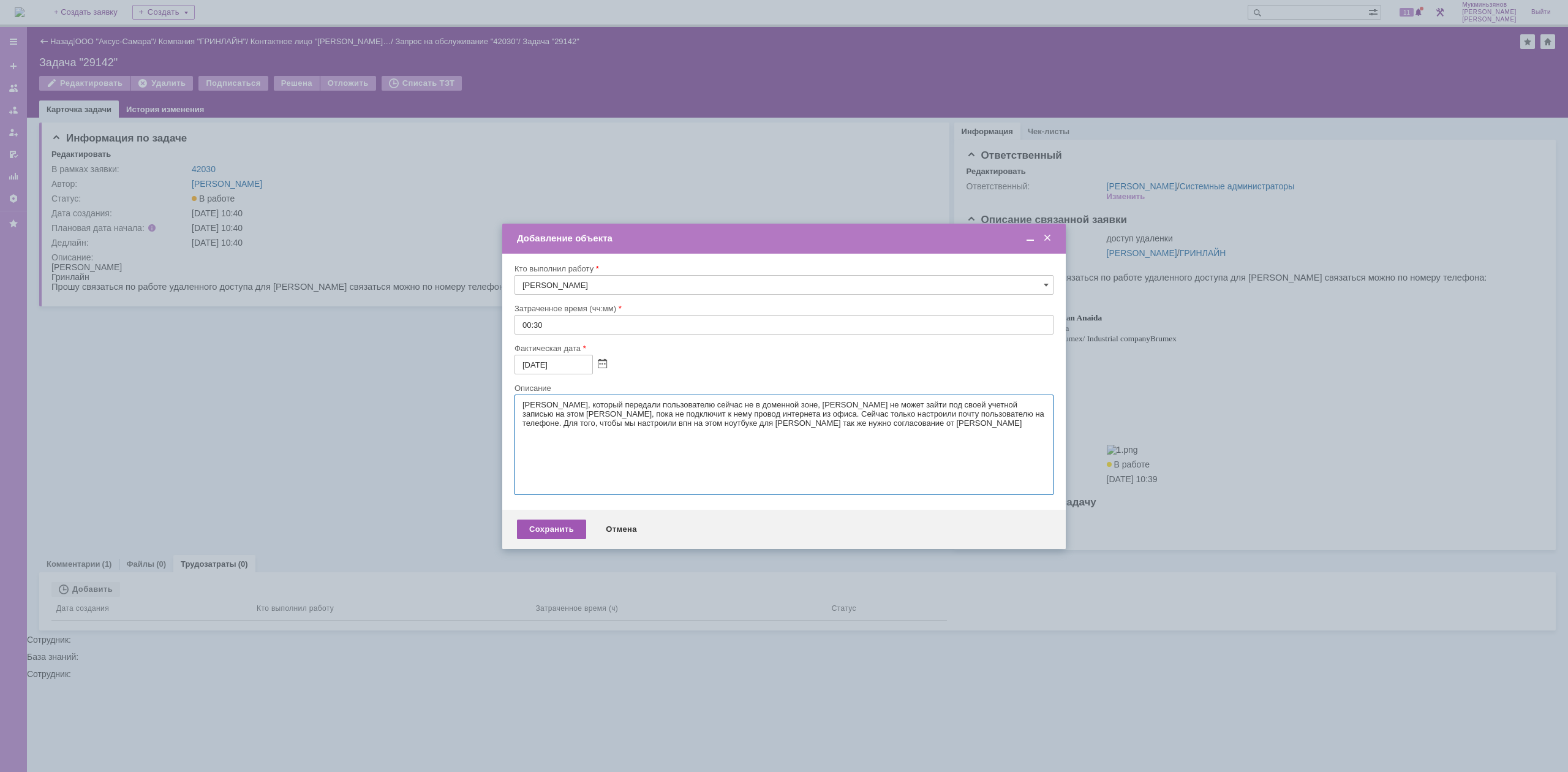
type textarea "Ноутбук, который передали пользователю сейчас не в доменной зоне, Анастасия не …"
click at [566, 530] on div "Сохранить" at bounding box center [551, 529] width 69 height 19
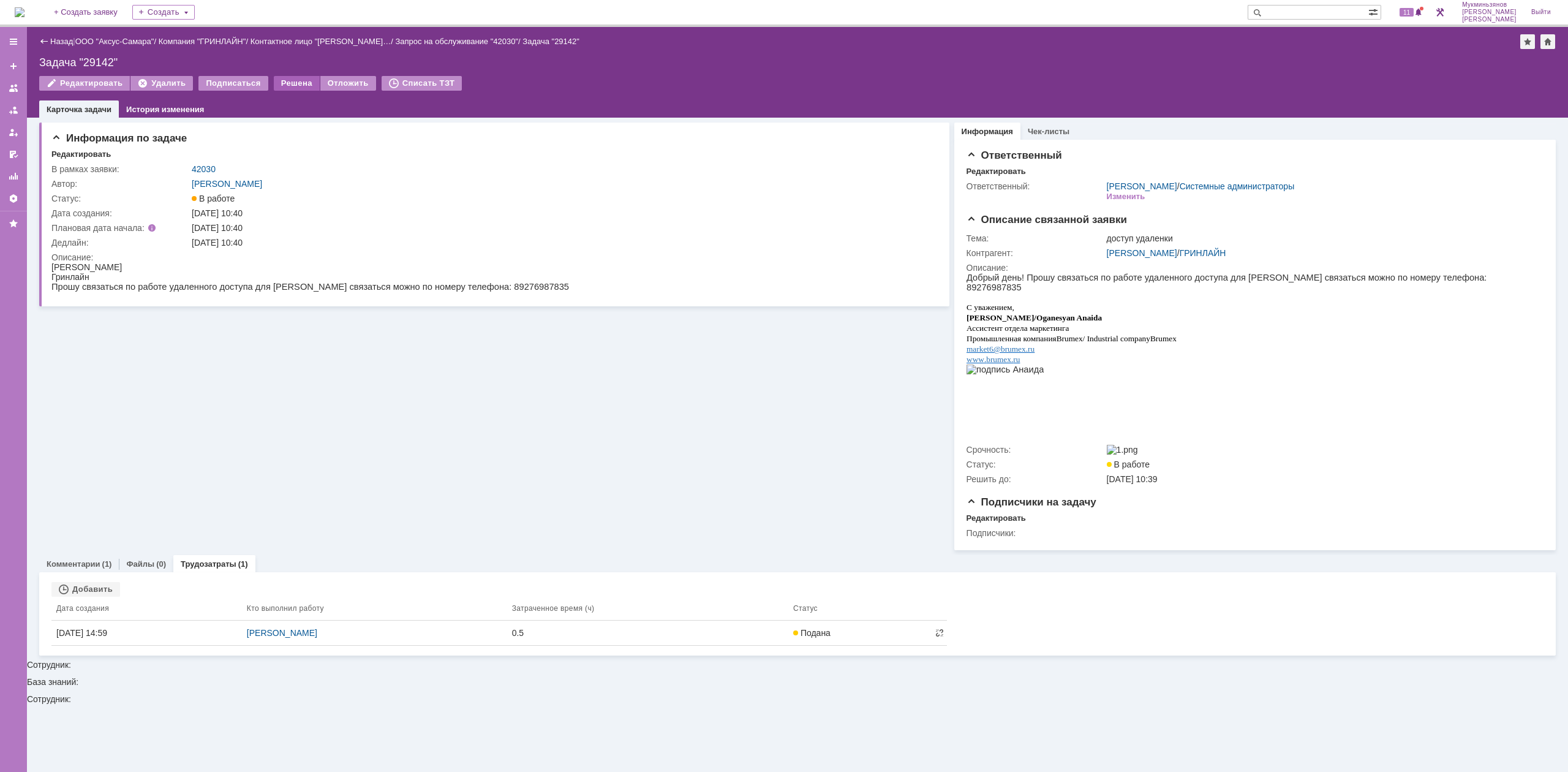
click at [296, 78] on div "Решена" at bounding box center [297, 83] width 46 height 15
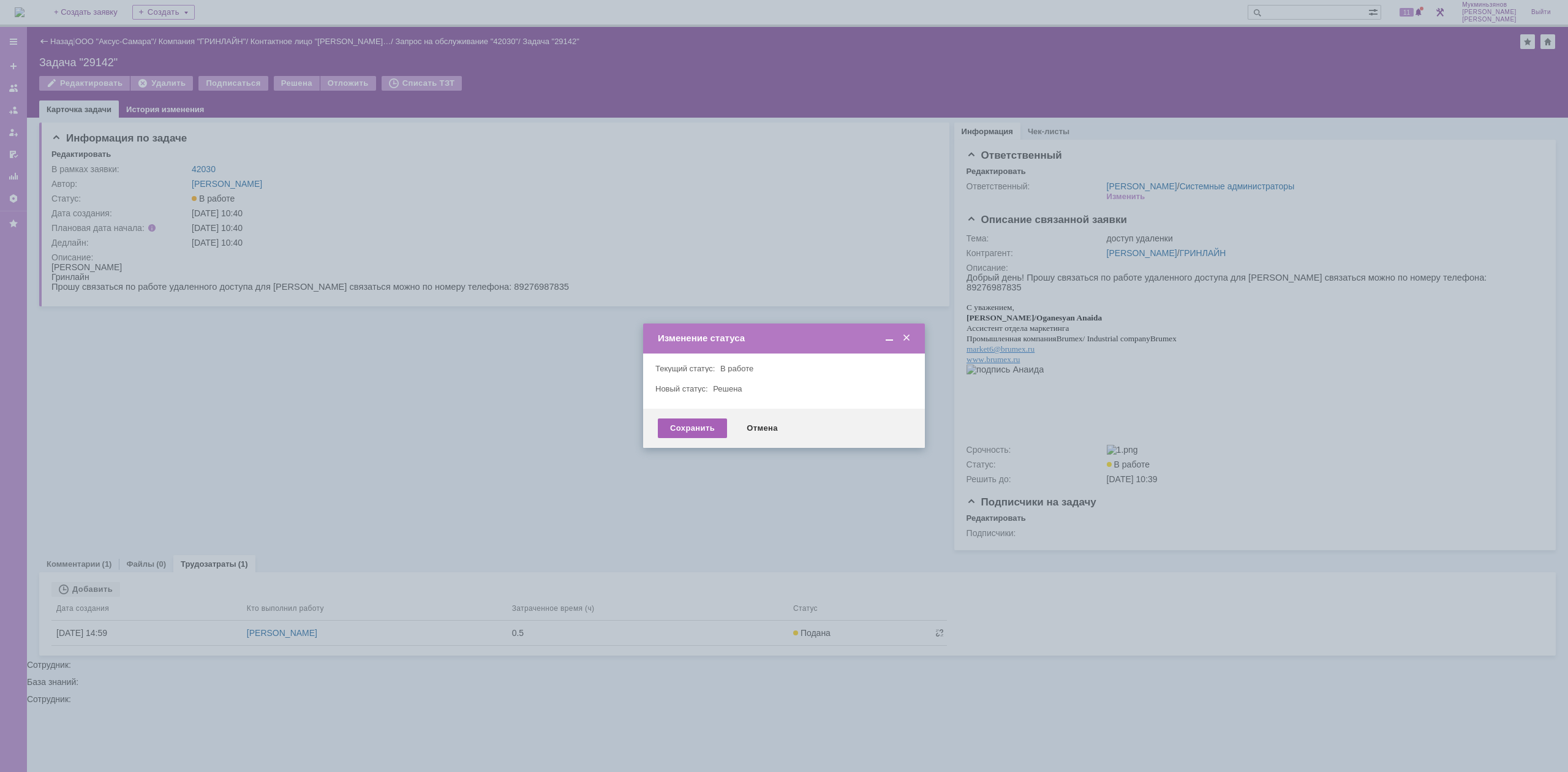
click at [700, 426] on div "Сохранить" at bounding box center [692, 428] width 69 height 19
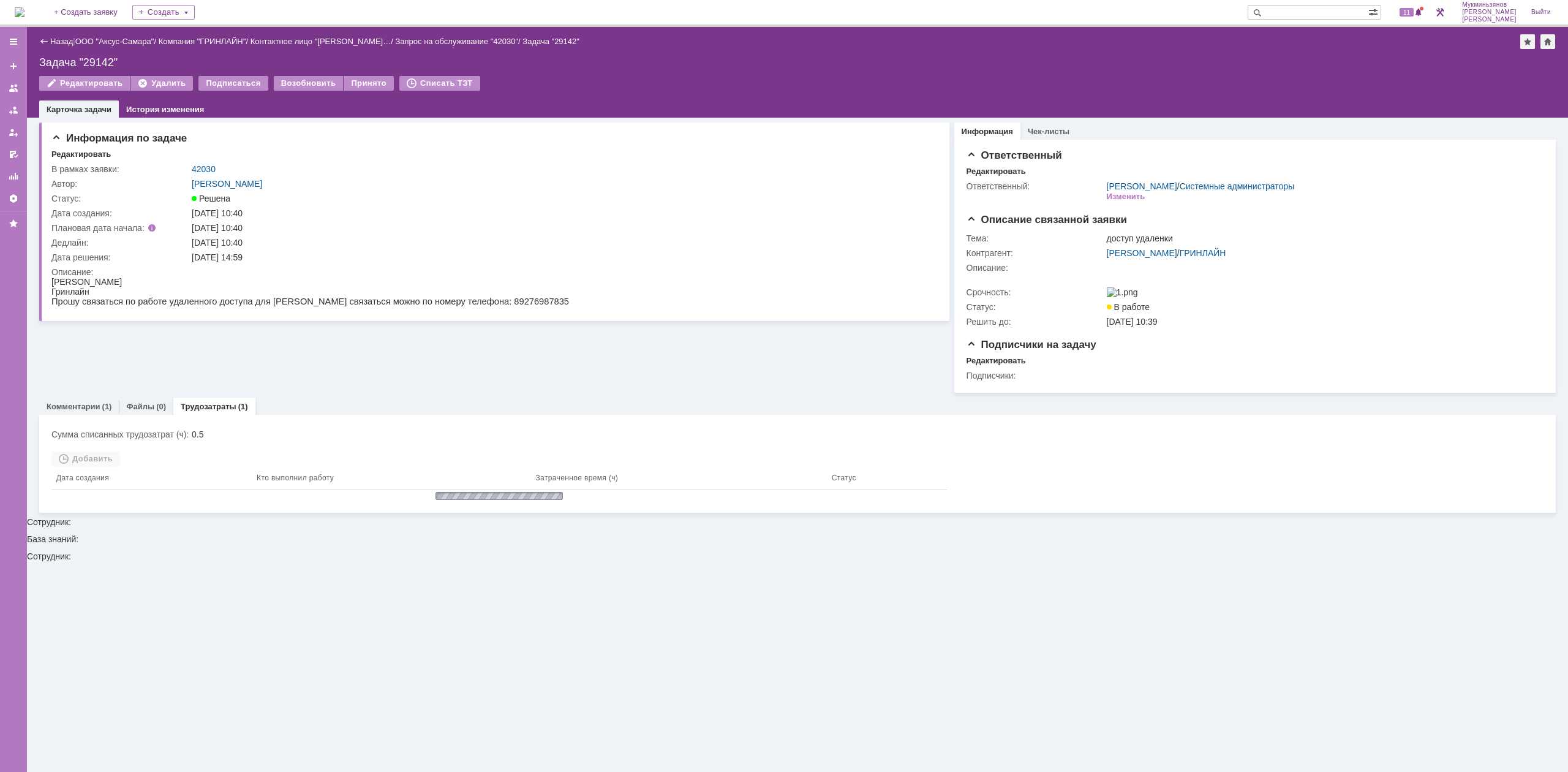
click at [22, 9] on img at bounding box center [19, 12] width 10 height 10
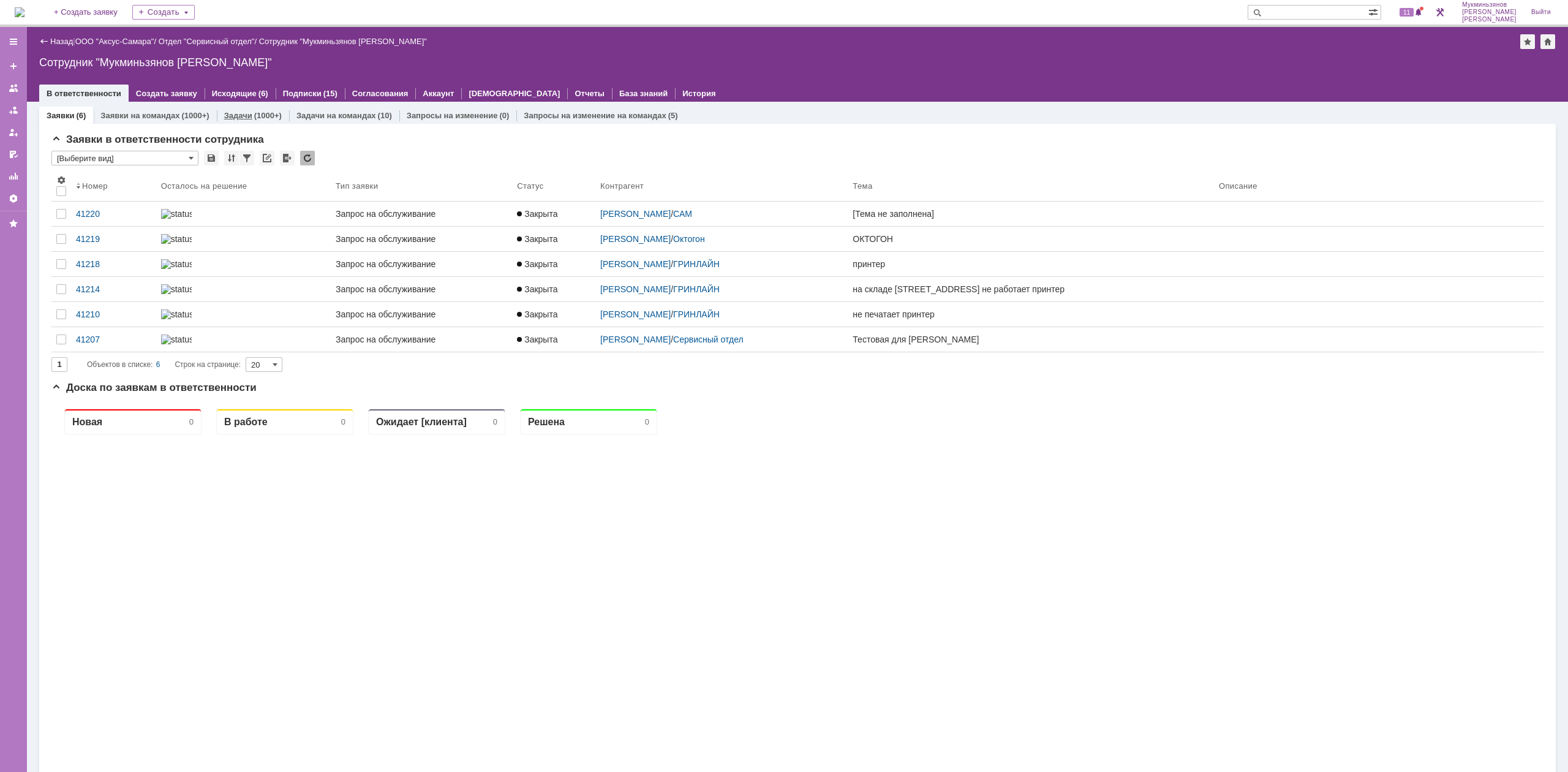
click at [254, 116] on div "(1000+)" at bounding box center [267, 115] width 27 height 9
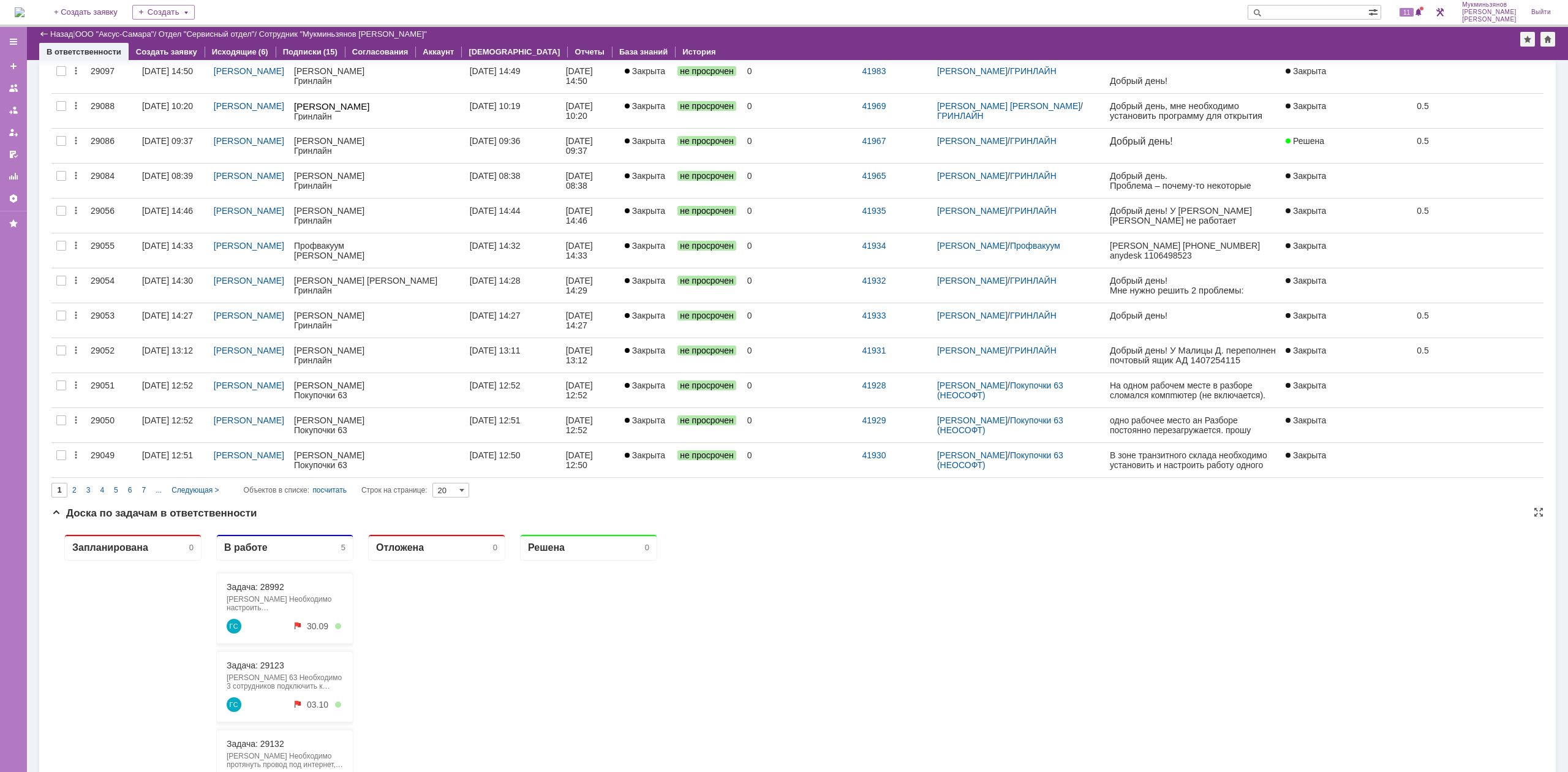
scroll to position [643, 0]
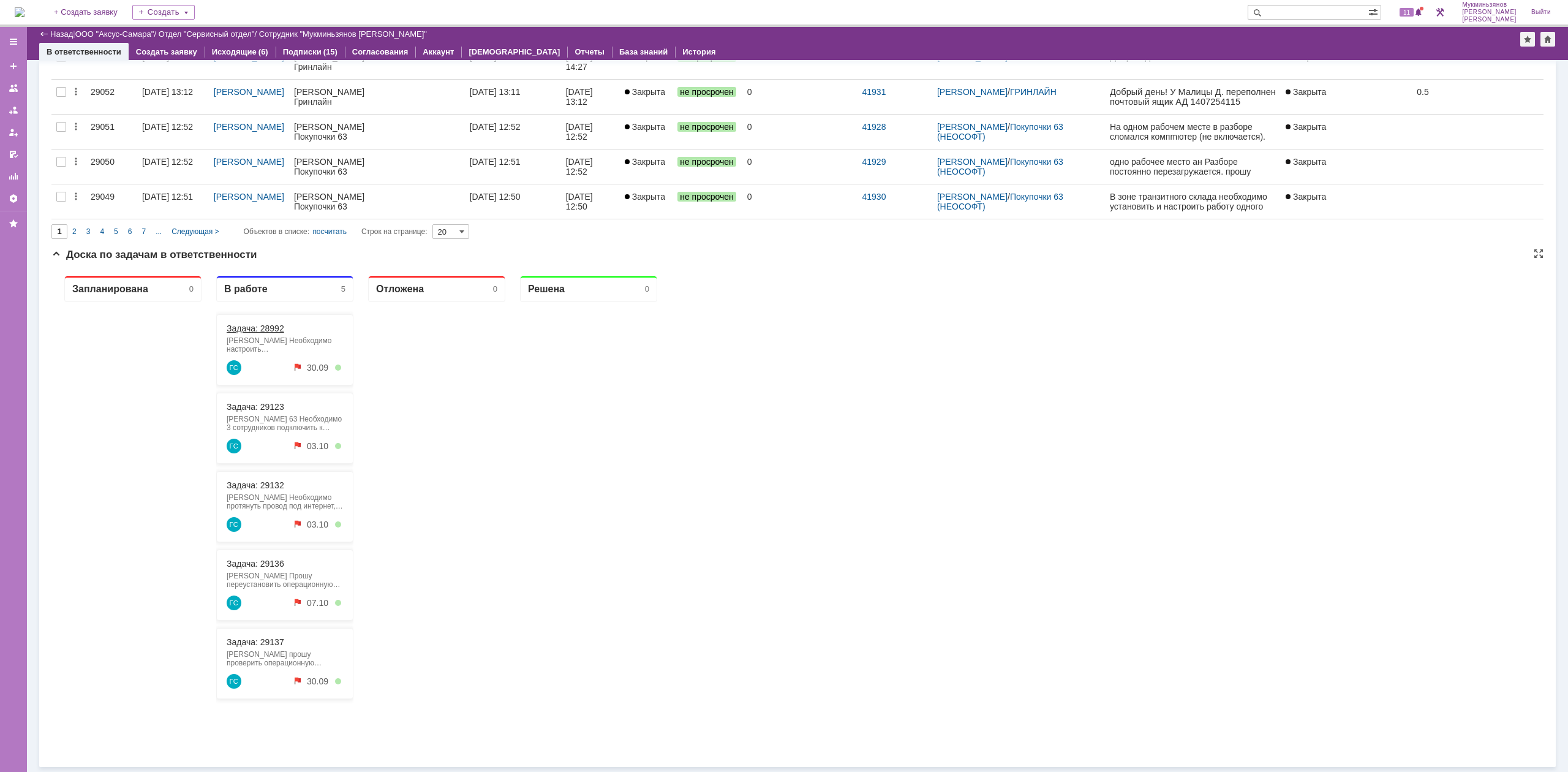
click at [275, 330] on link "Задача: 28992" at bounding box center [255, 328] width 58 height 10
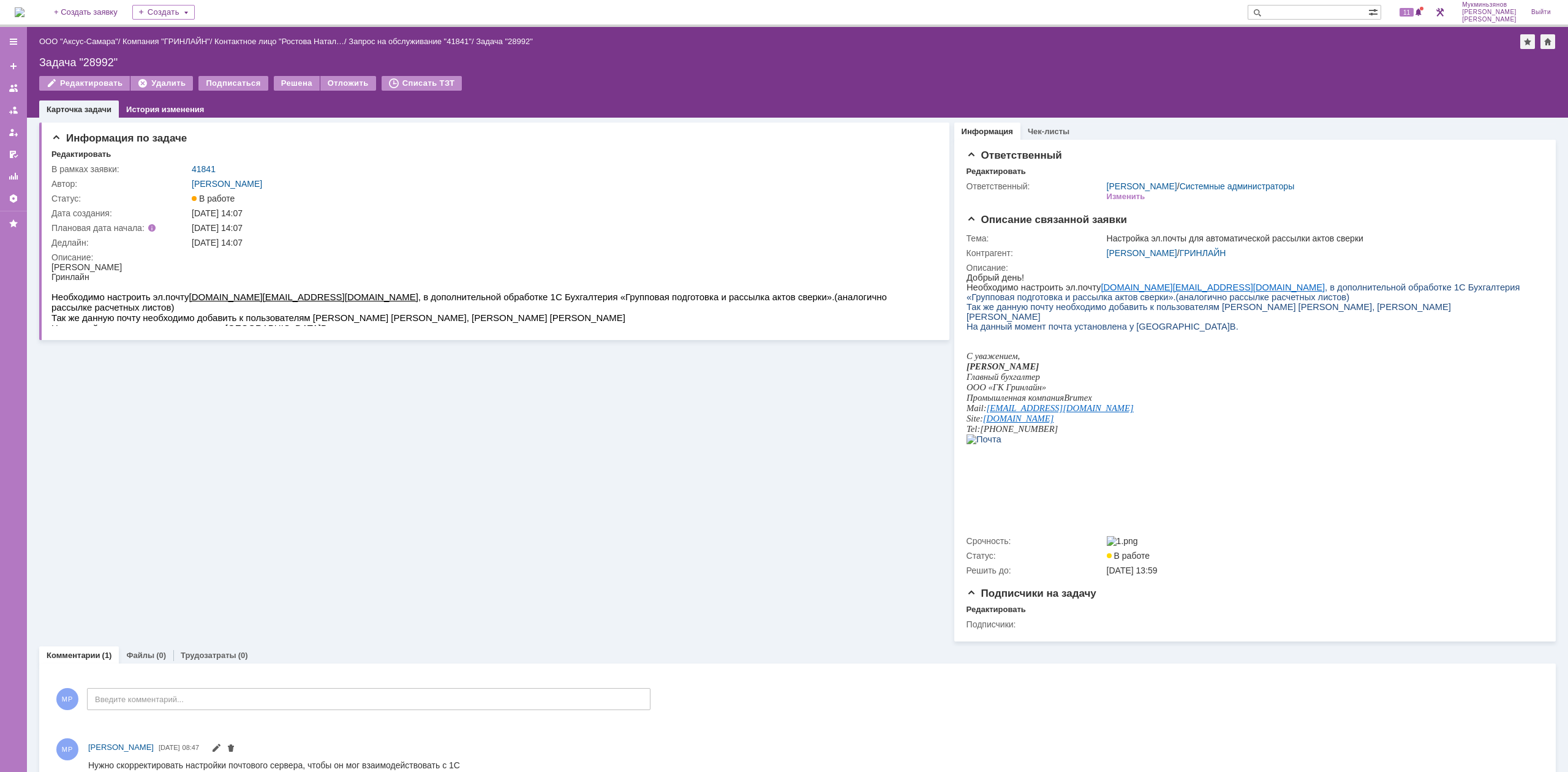
click at [25, 7] on img at bounding box center [19, 12] width 10 height 10
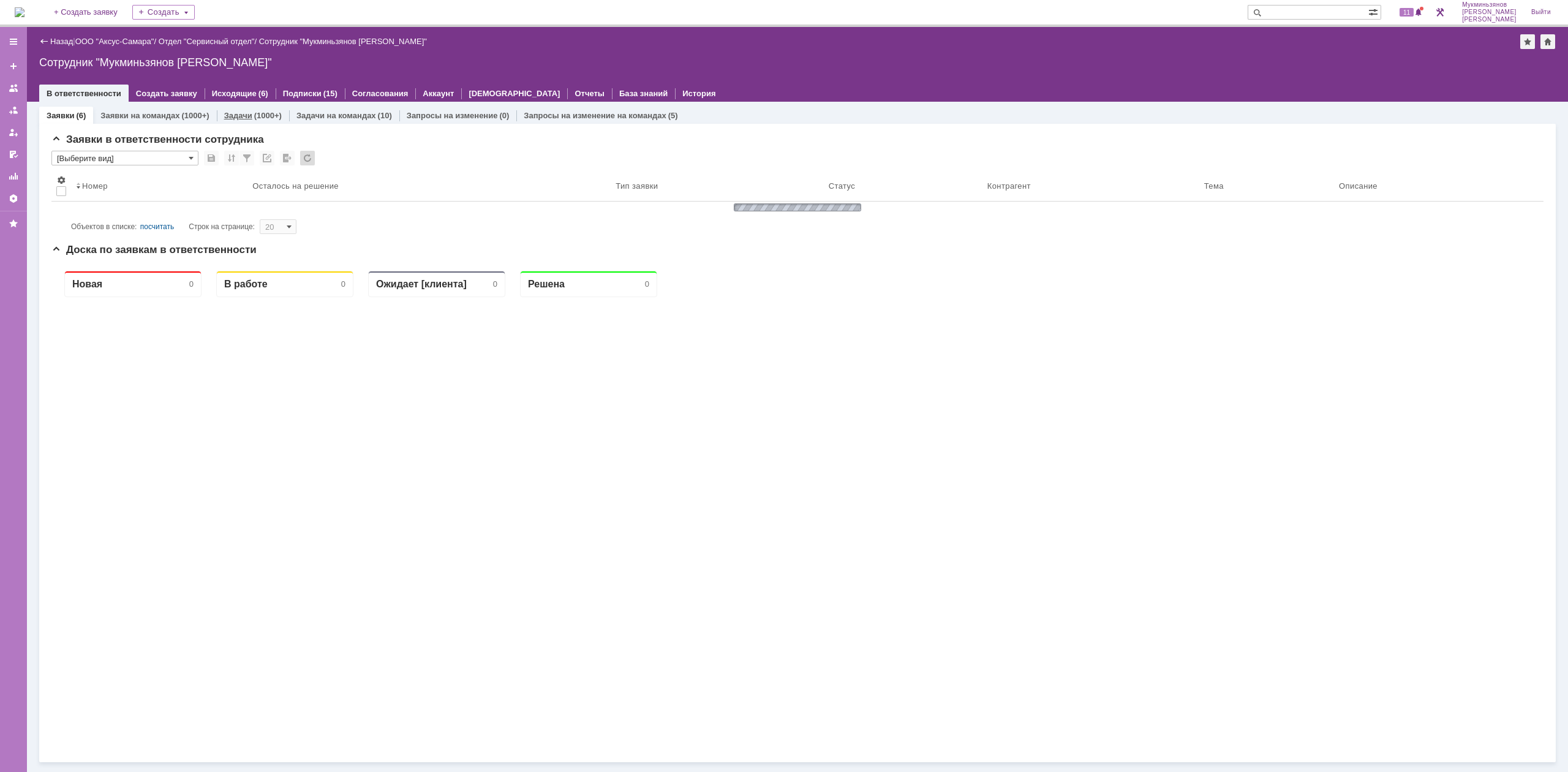
click at [229, 113] on link "Задачи" at bounding box center [238, 115] width 28 height 9
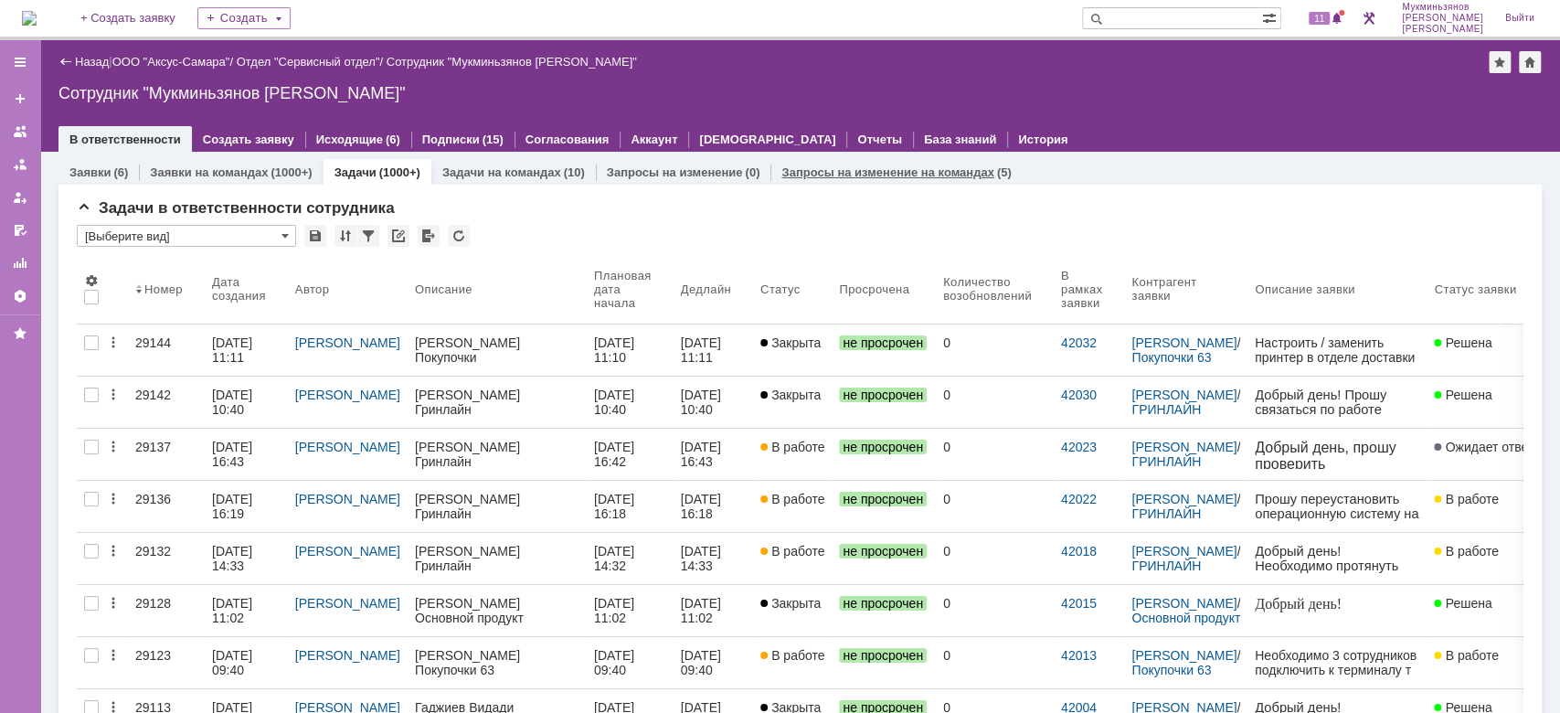
drag, startPoint x: 941, startPoint y: 172, endPoint x: 1000, endPoint y: 182, distance: 59.3
click at [941, 172] on link "Запросы на изменение на командах" at bounding box center [887, 172] width 212 height 14
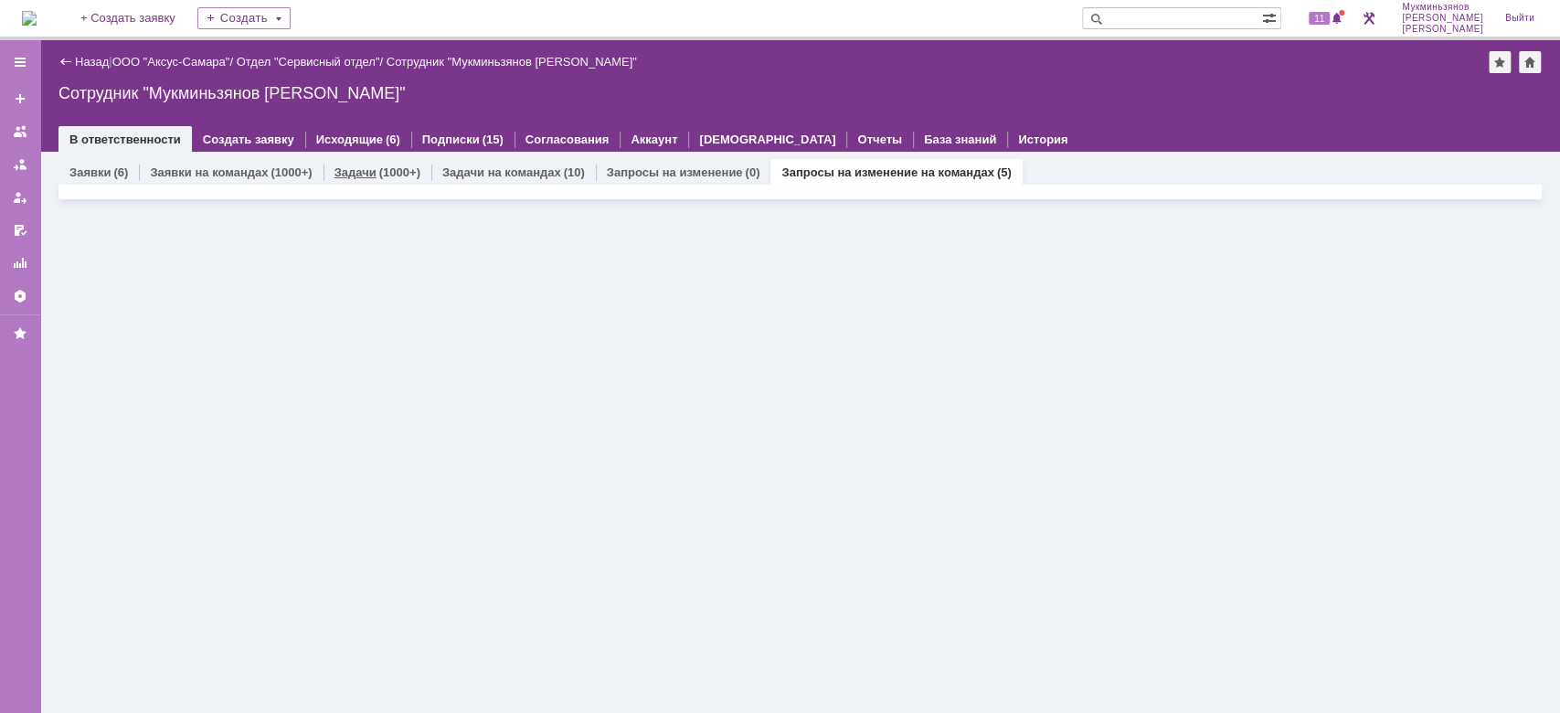
click at [417, 175] on div "Задачи (1000+)" at bounding box center [378, 172] width 108 height 27
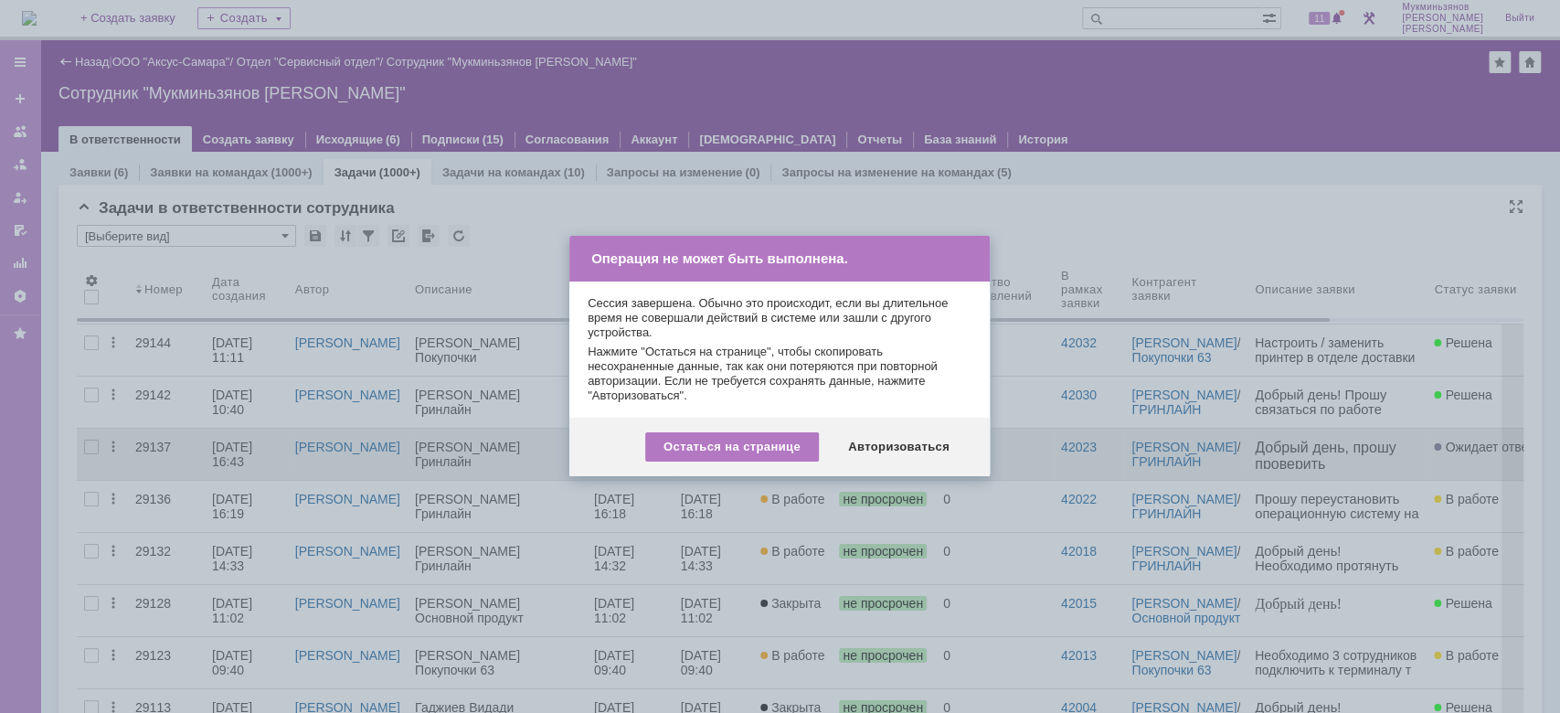
click at [921, 459] on div "Авторизоваться" at bounding box center [899, 446] width 138 height 29
